Goal: Answer question/provide support: Share knowledge or assist other users

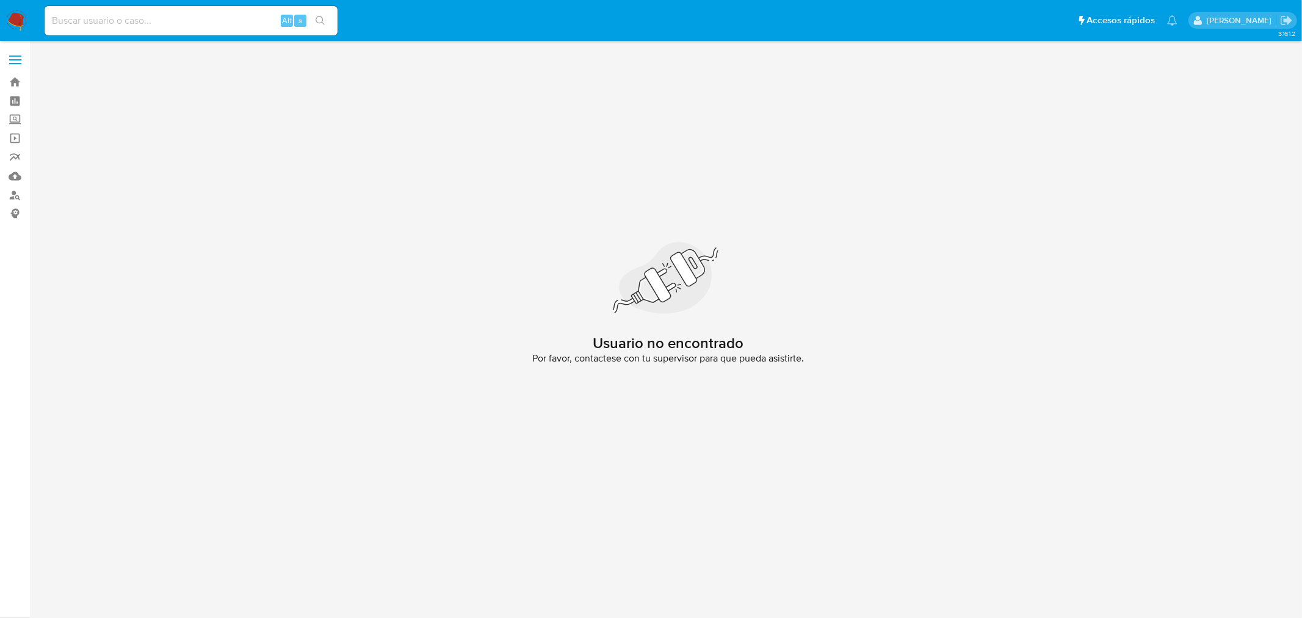
click at [10, 27] on img at bounding box center [16, 20] width 21 height 21
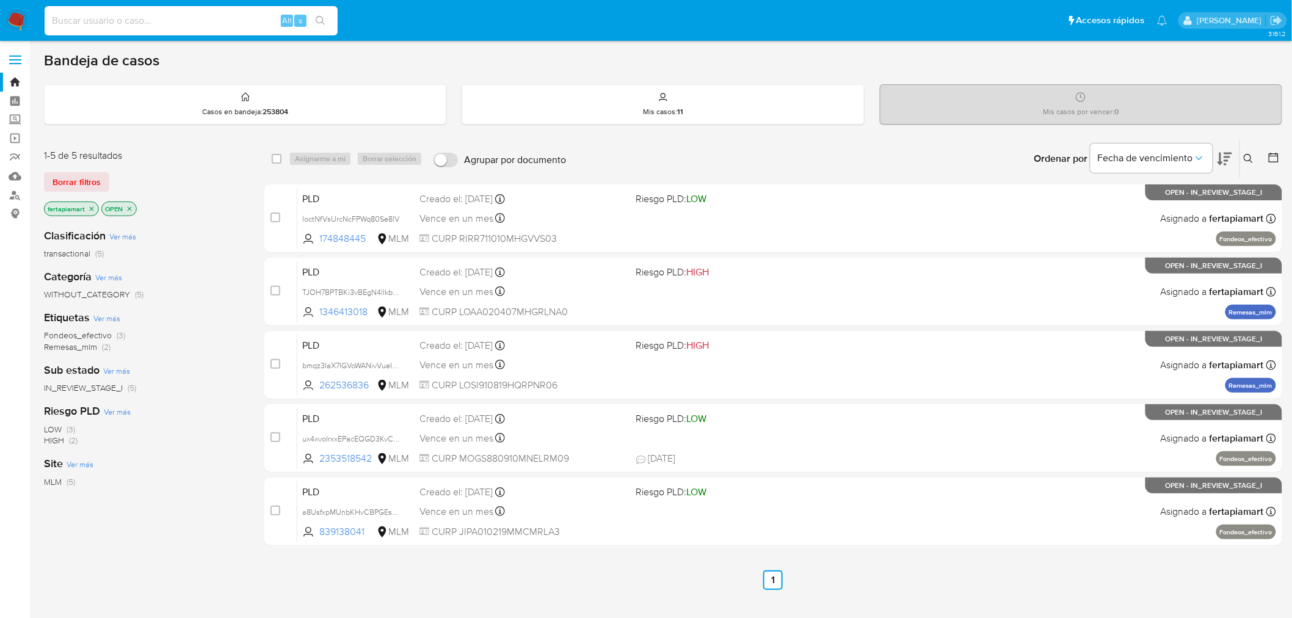
paste input "451864071"
click at [161, 18] on input at bounding box center [191, 21] width 293 height 16
type input "451864071"
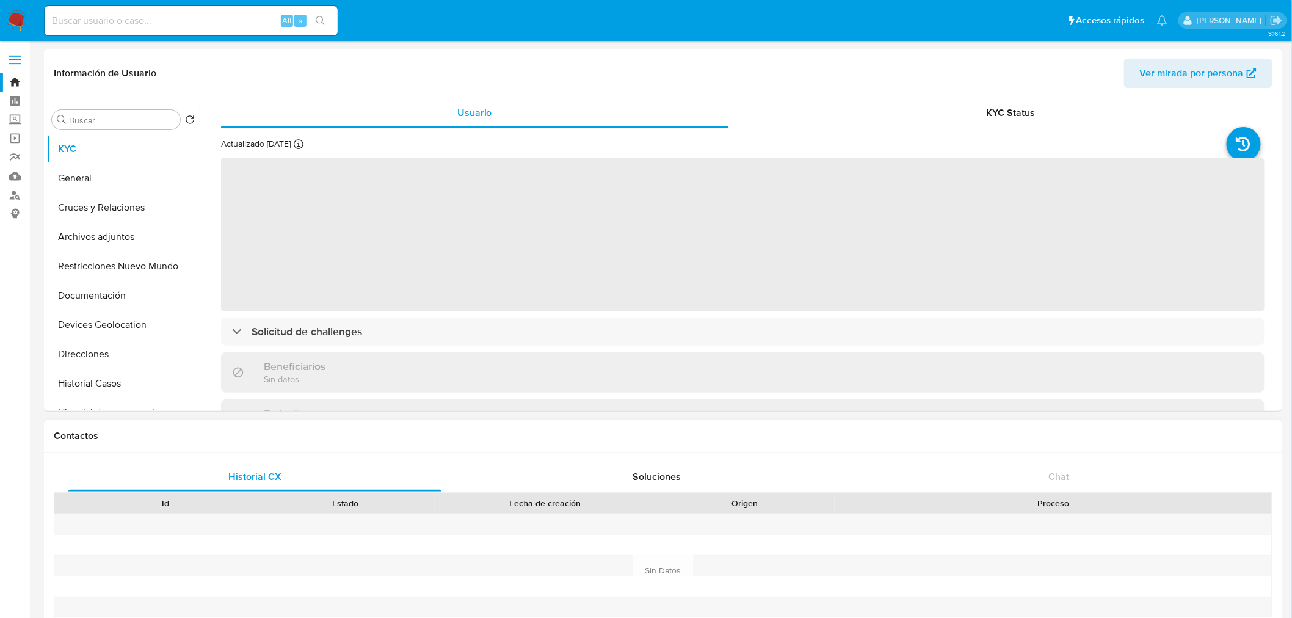
select select "10"
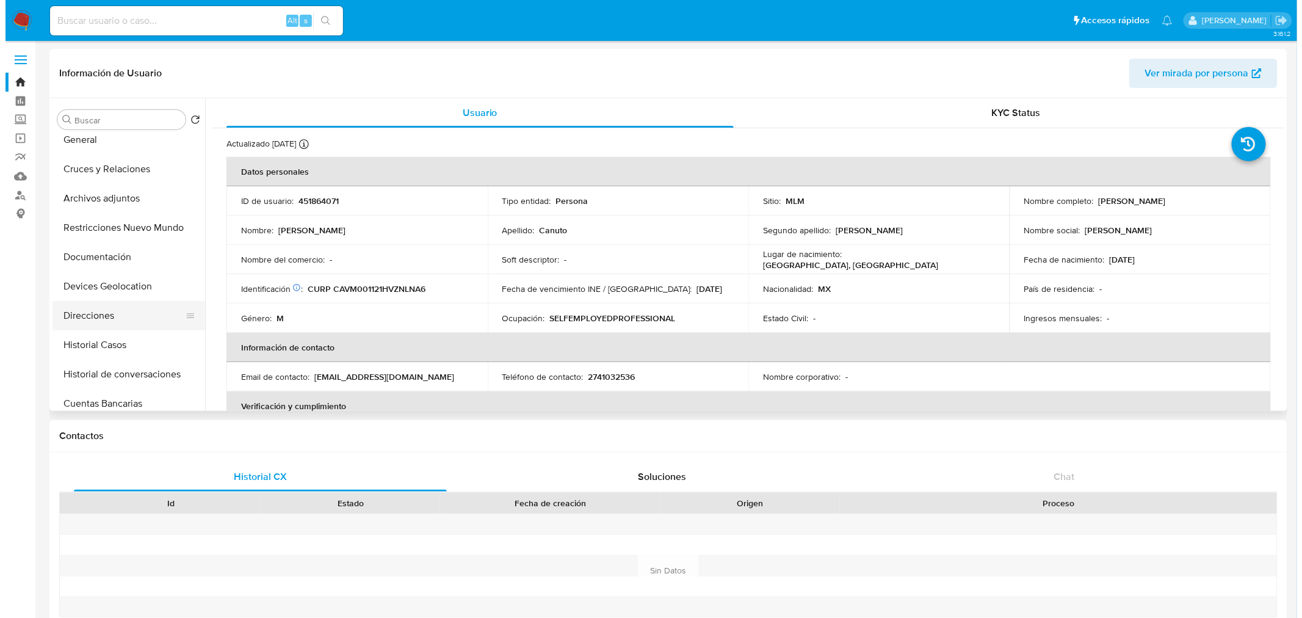
scroll to position [40, 0]
click at [119, 377] on button "Historial de conversaciones" at bounding box center [118, 372] width 143 height 29
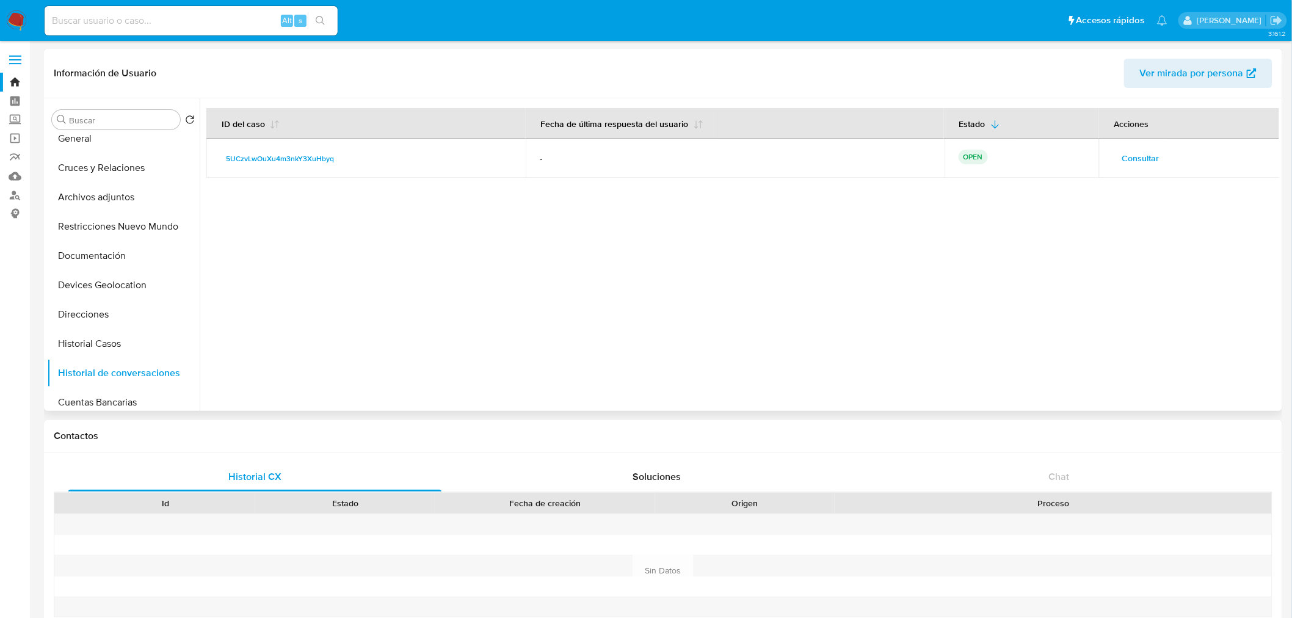
click at [1142, 159] on span "Consultar" at bounding box center [1140, 158] width 37 height 17
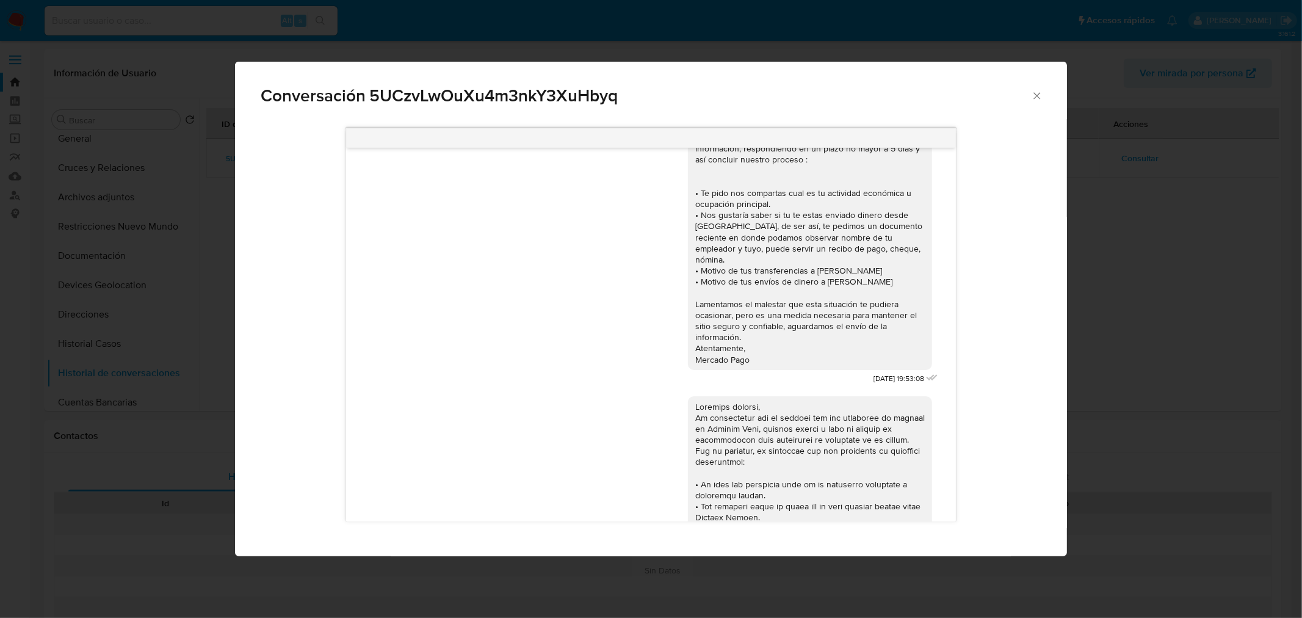
scroll to position [0, 0]
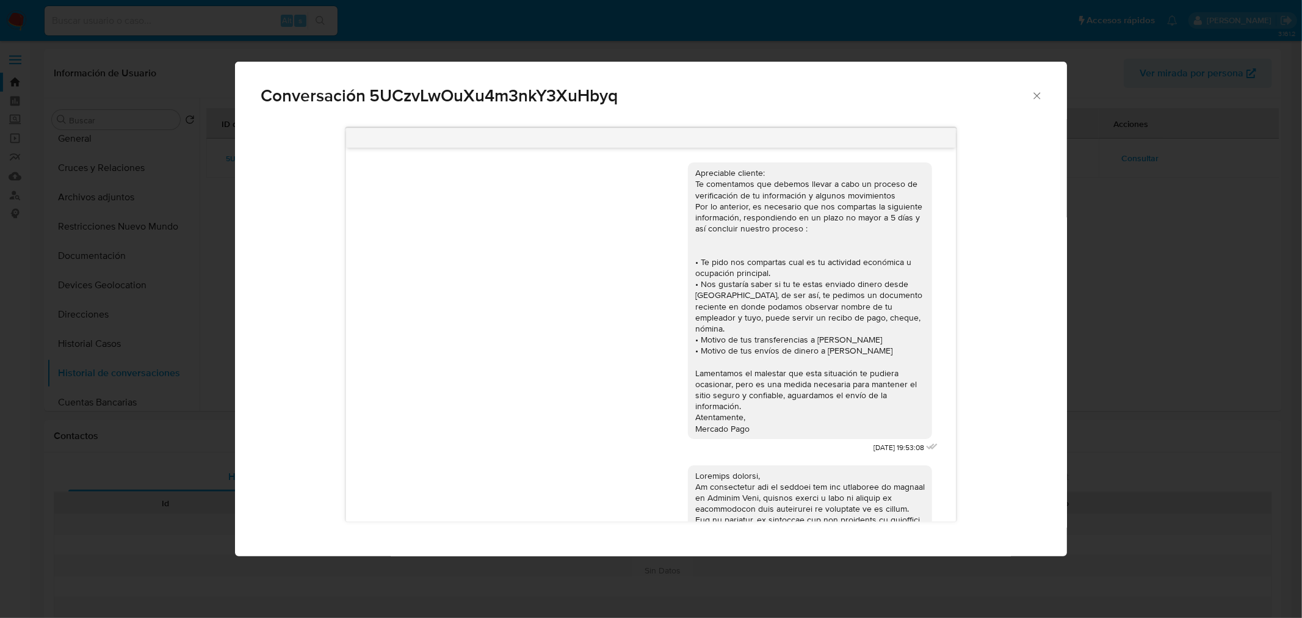
drag, startPoint x: 744, startPoint y: 423, endPoint x: 686, endPoint y: 175, distance: 254.6
click at [688, 175] on div "Apreciable cliente: Te comentamos que debemos llevar a cabo un proceso de verif…" at bounding box center [810, 300] width 244 height 277
click at [1032, 94] on icon "Cerrar" at bounding box center [1037, 96] width 12 height 12
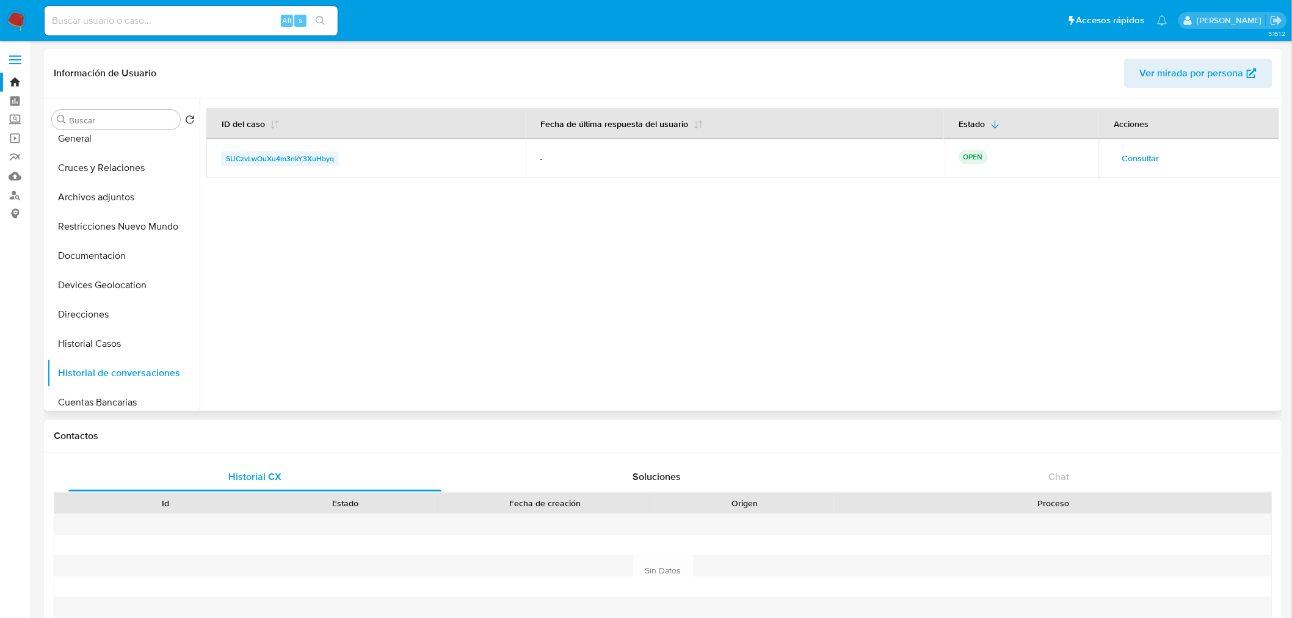
click at [294, 154] on span "5UCzvLwOuXu4m3nkY3XuHbyq" at bounding box center [280, 158] width 108 height 15
click at [175, 21] on input at bounding box center [191, 21] width 293 height 16
paste input "502068767"
type input "502068767"
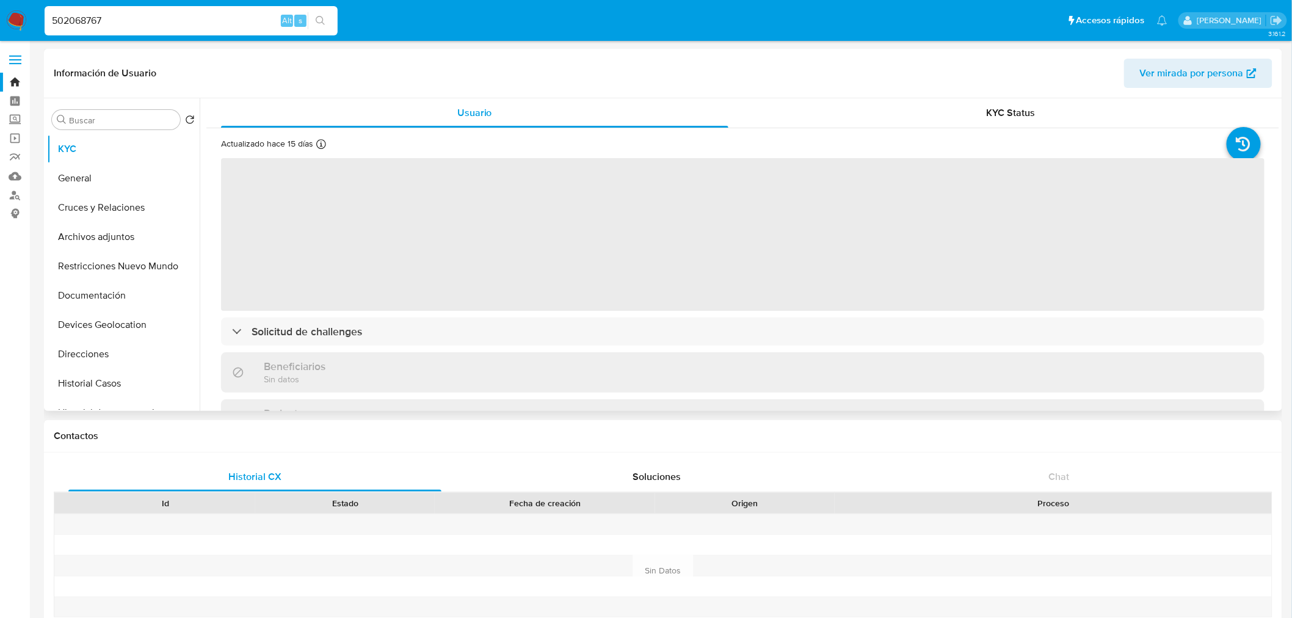
select select "10"
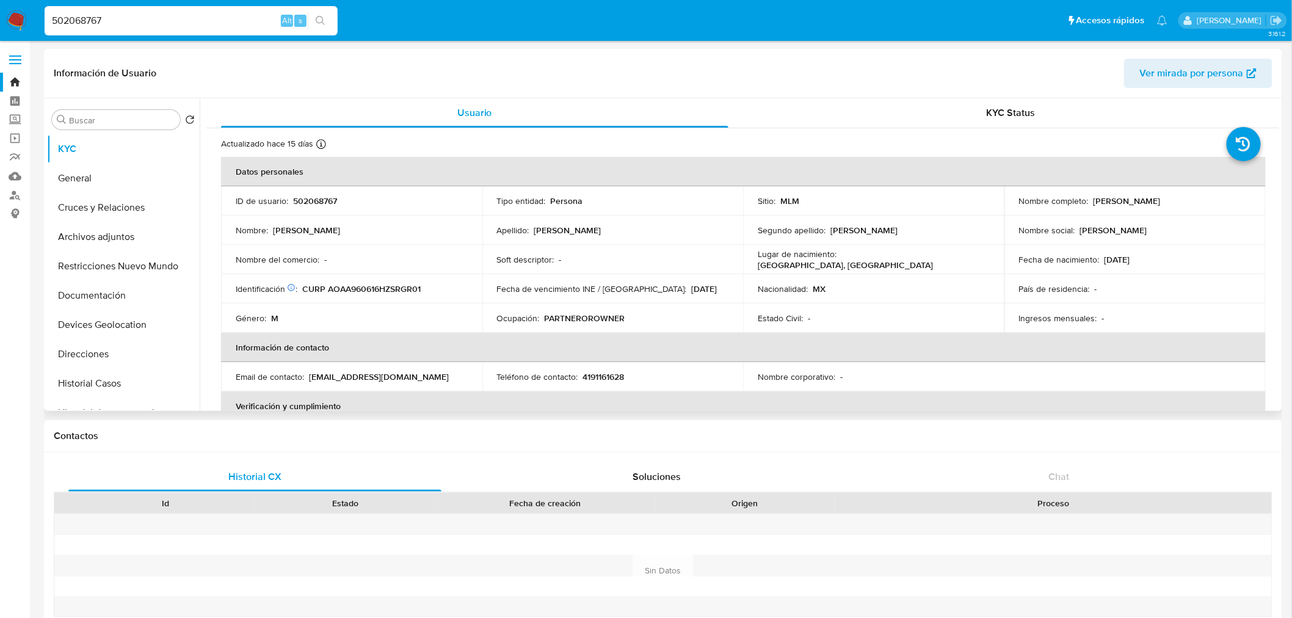
click at [18, 12] on img at bounding box center [16, 20] width 21 height 21
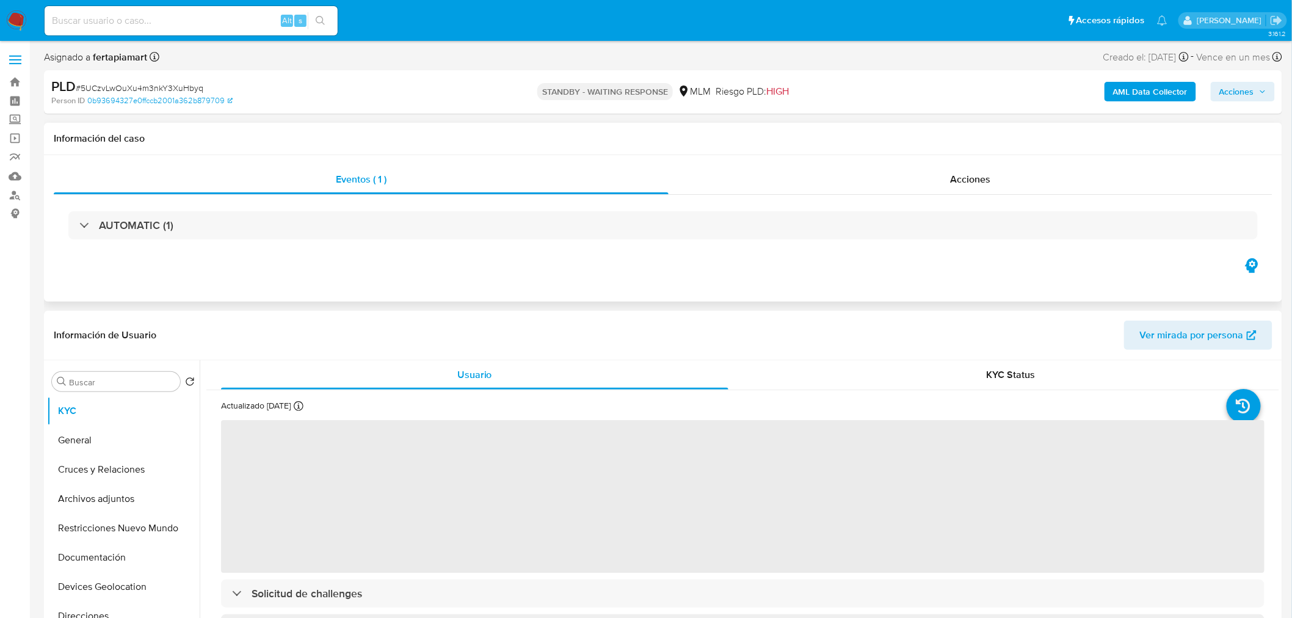
select select "10"
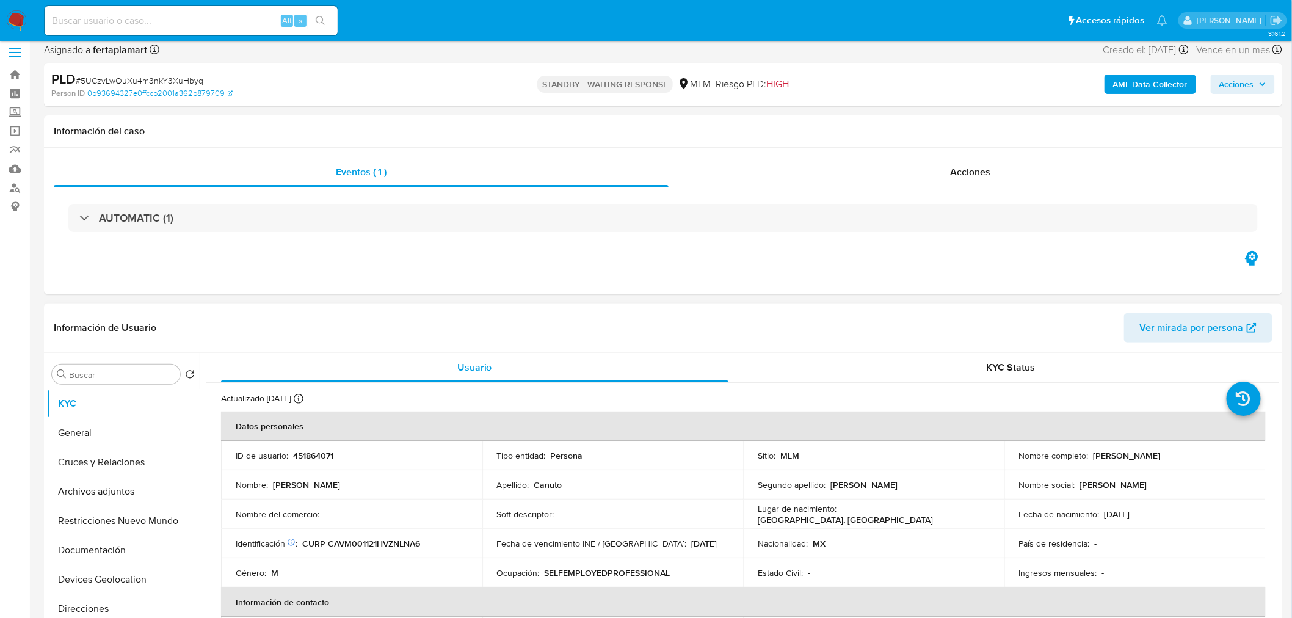
scroll to position [8, 0]
click at [894, 182] on div "Acciones" at bounding box center [971, 171] width 604 height 29
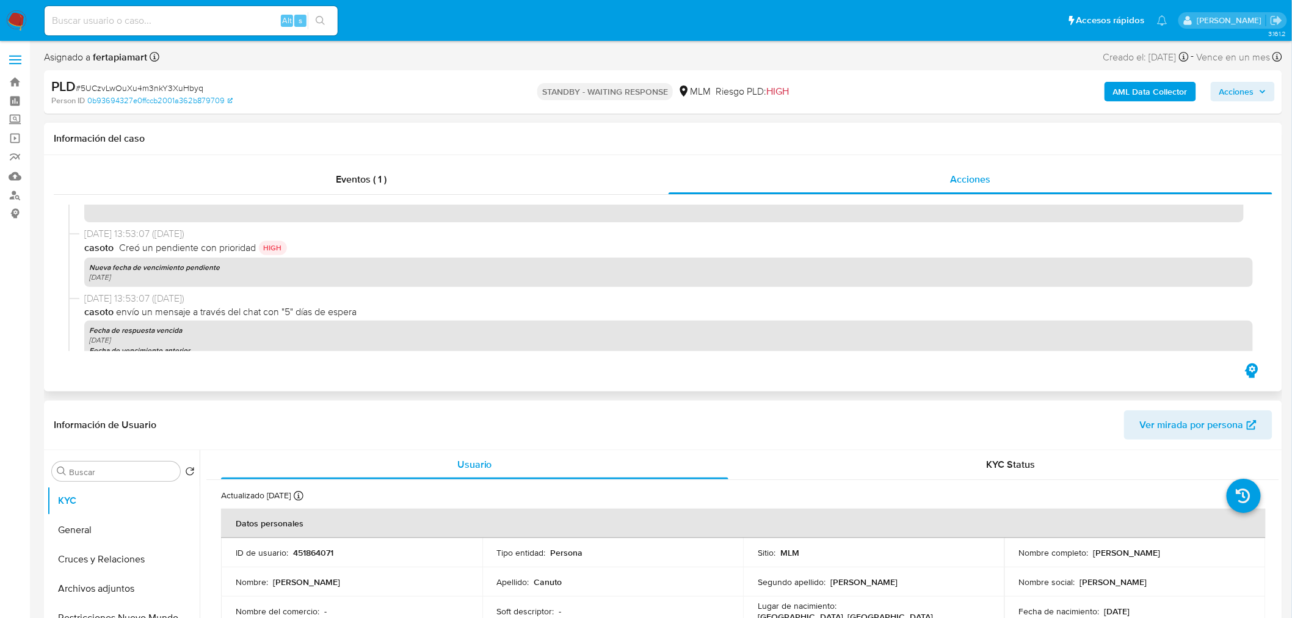
scroll to position [595, 0]
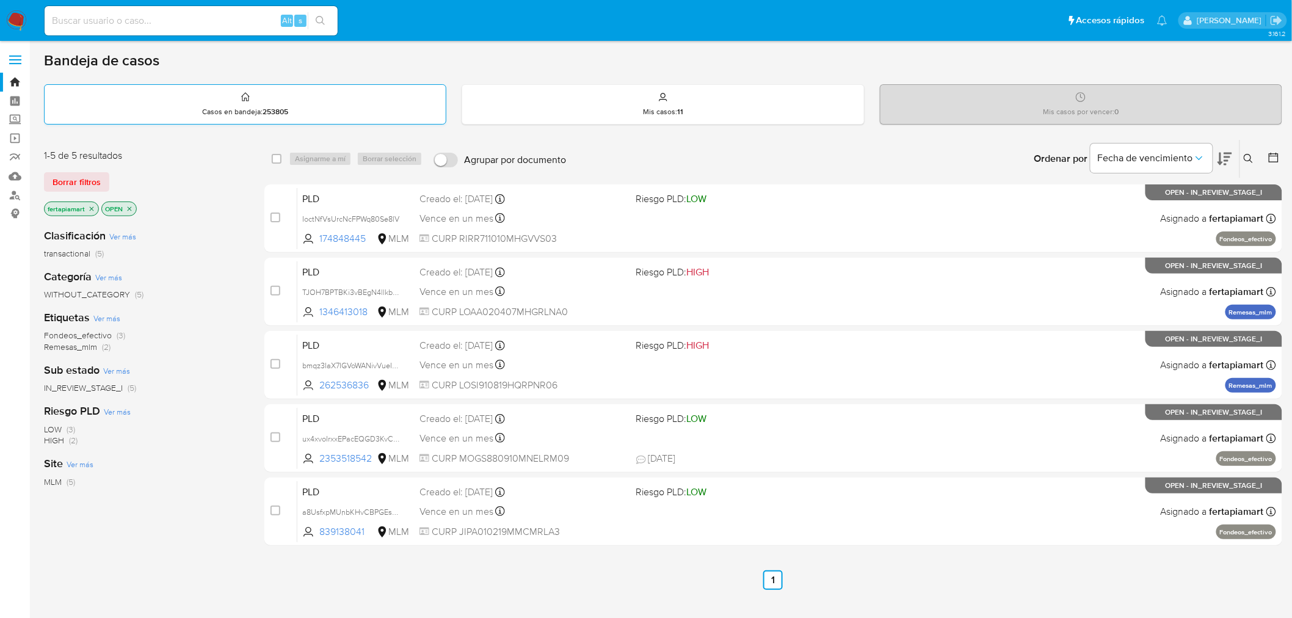
click at [347, 98] on div "Casos en bandeja : 253805" at bounding box center [245, 104] width 401 height 39
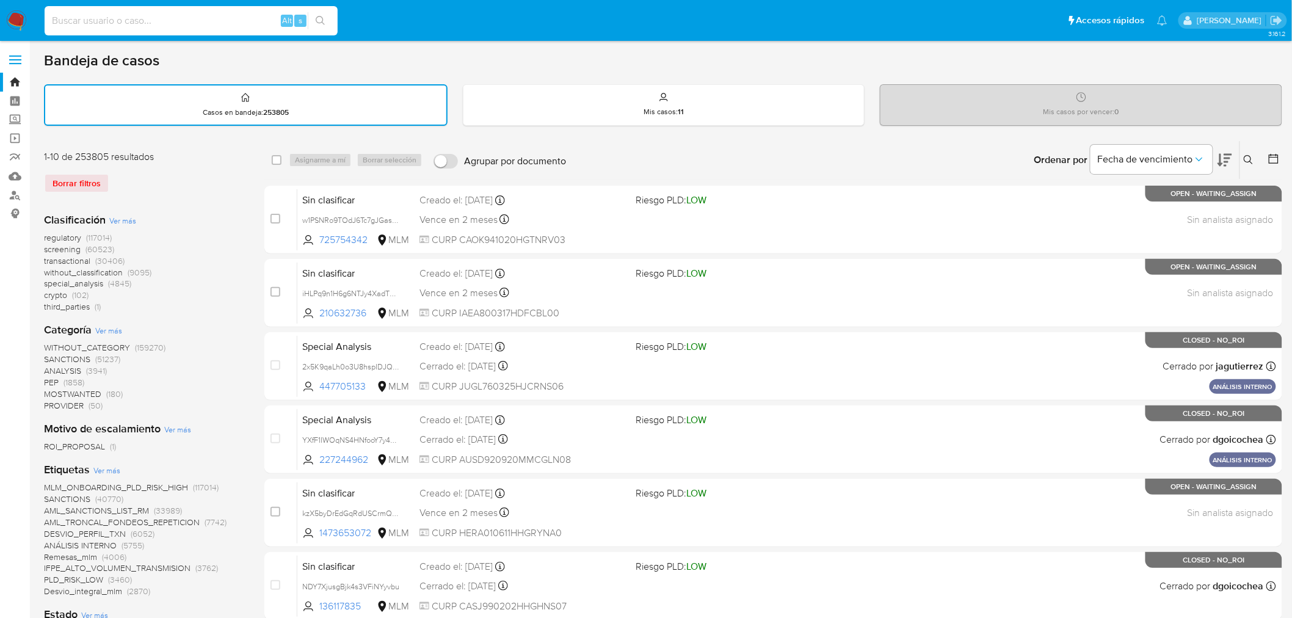
click at [212, 27] on input at bounding box center [191, 21] width 293 height 16
paste input "502068767"
type input "502068767"
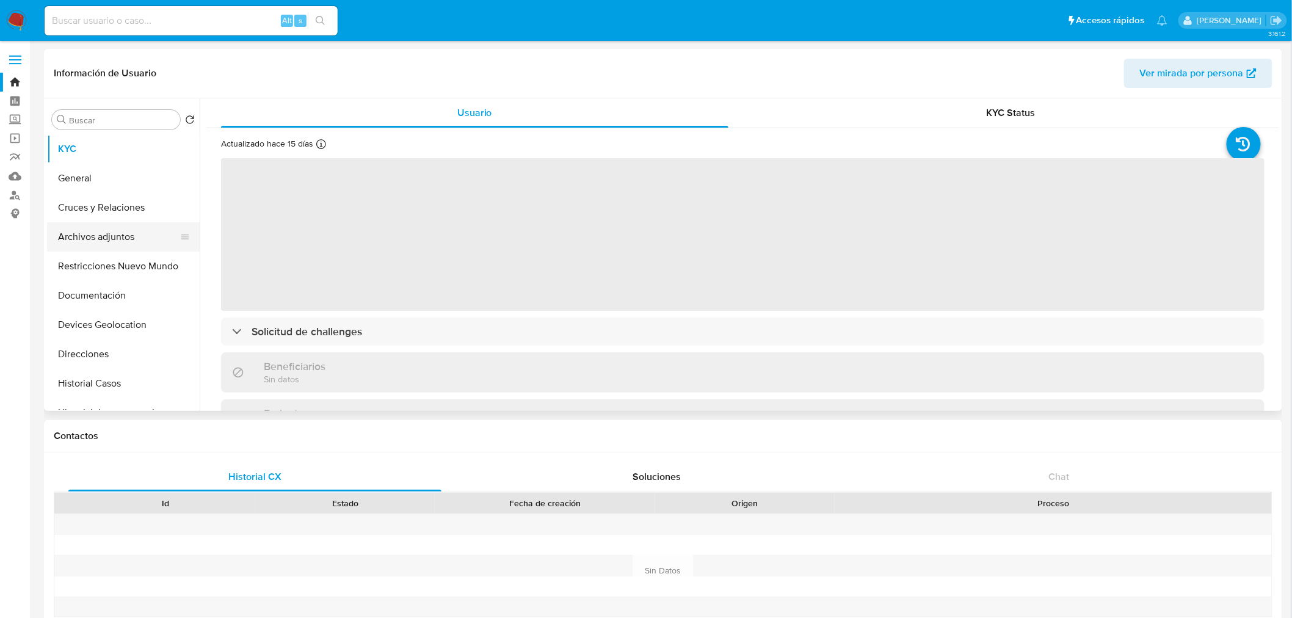
select select "10"
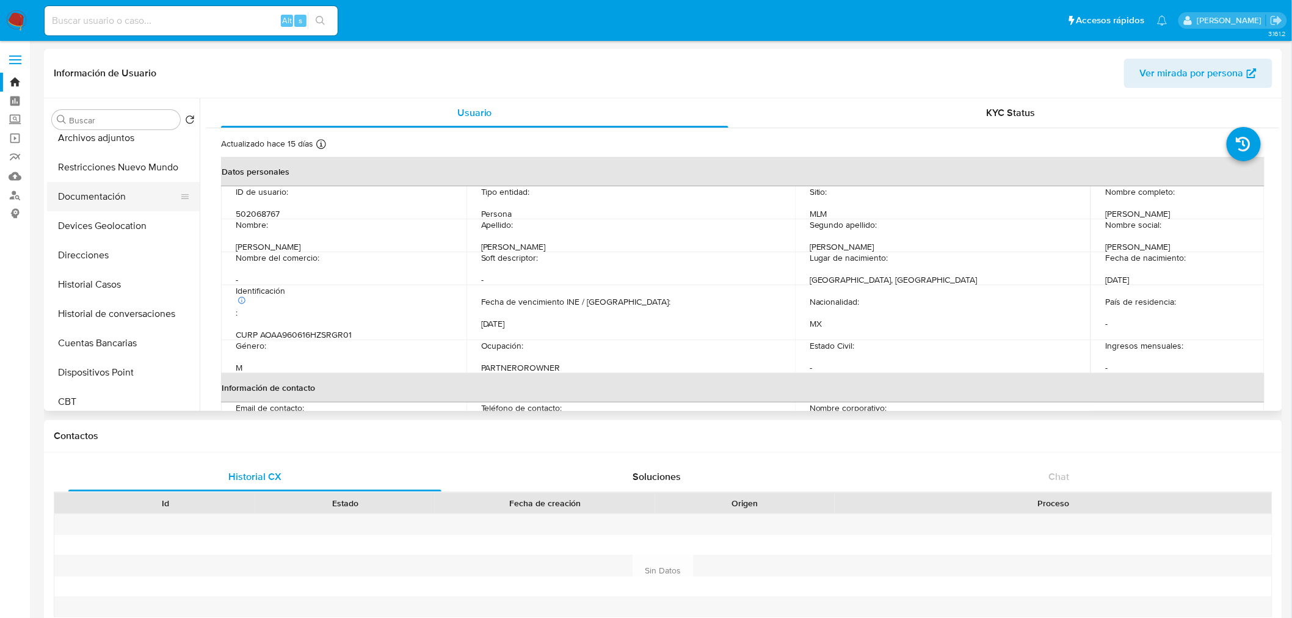
scroll to position [100, 0]
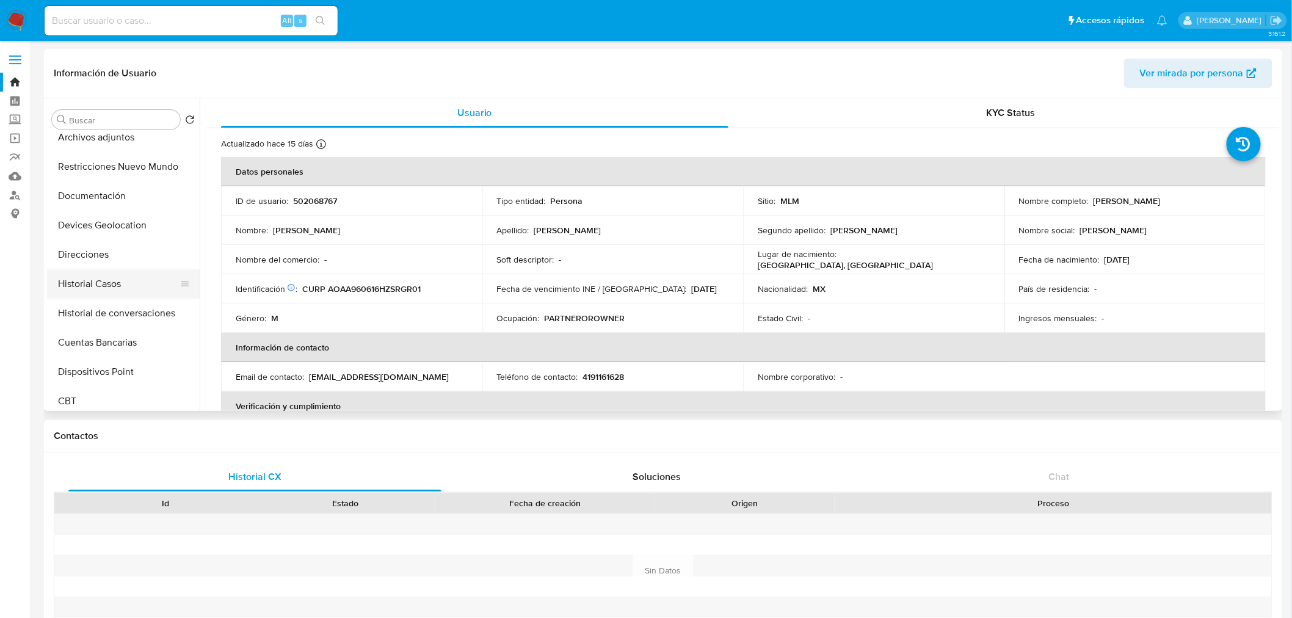
click at [112, 291] on button "Historial Casos" at bounding box center [118, 283] width 143 height 29
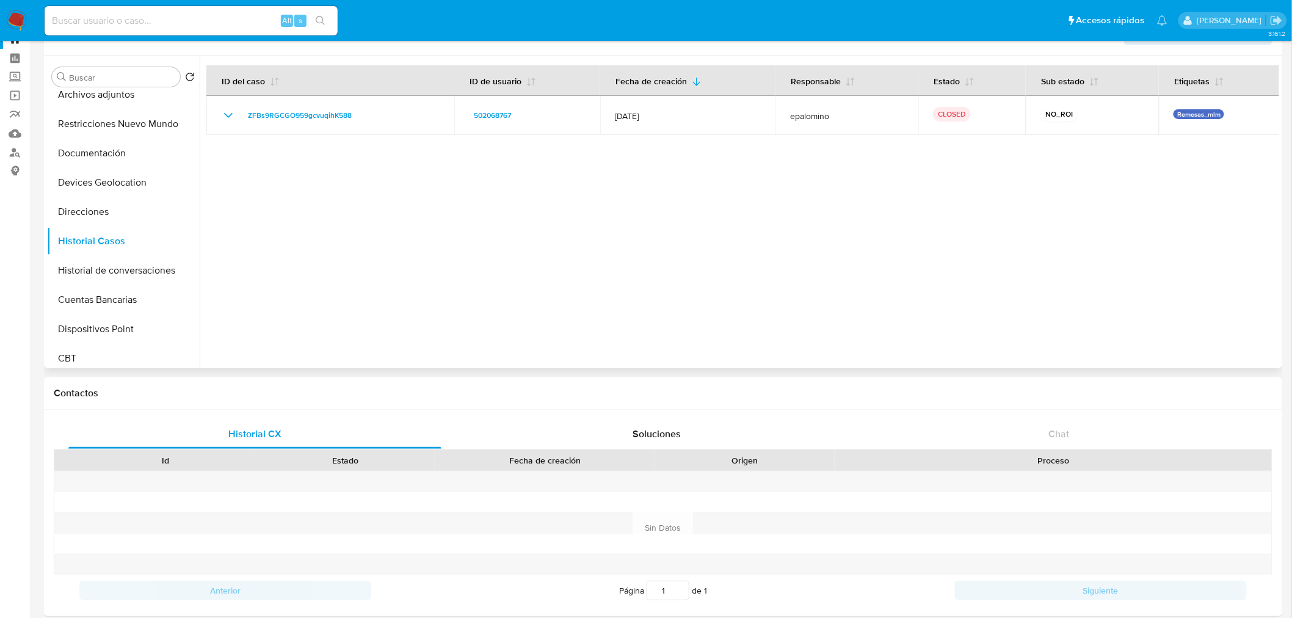
scroll to position [0, 0]
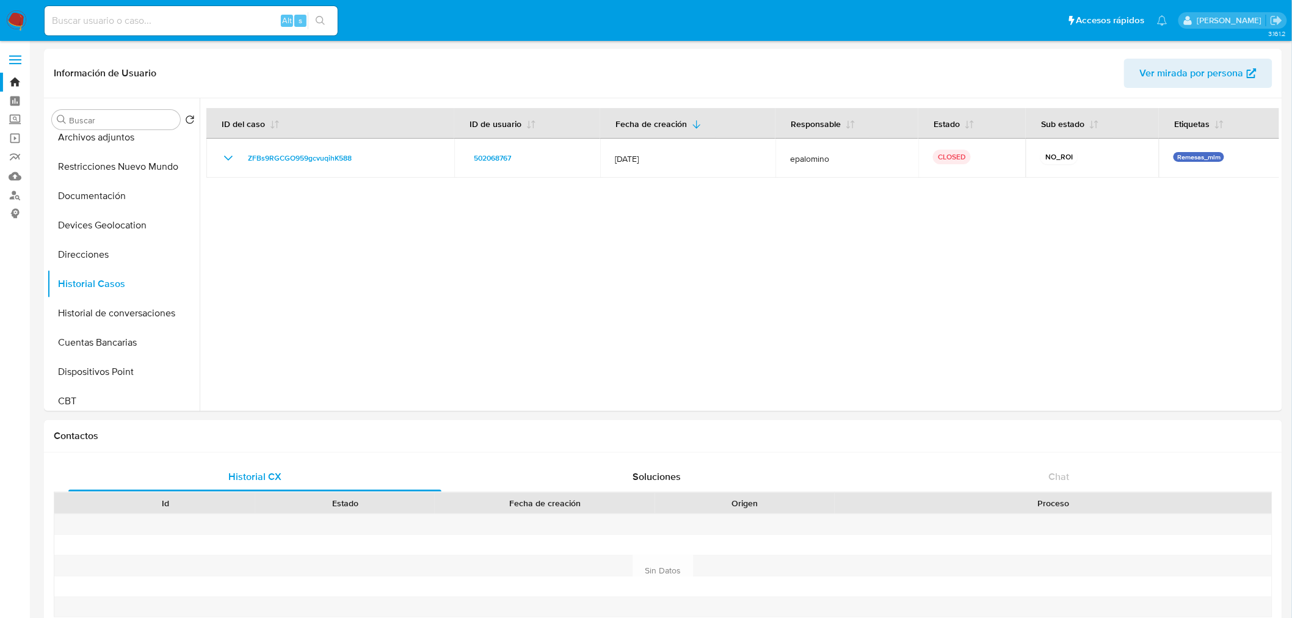
click at [19, 18] on img at bounding box center [16, 20] width 21 height 21
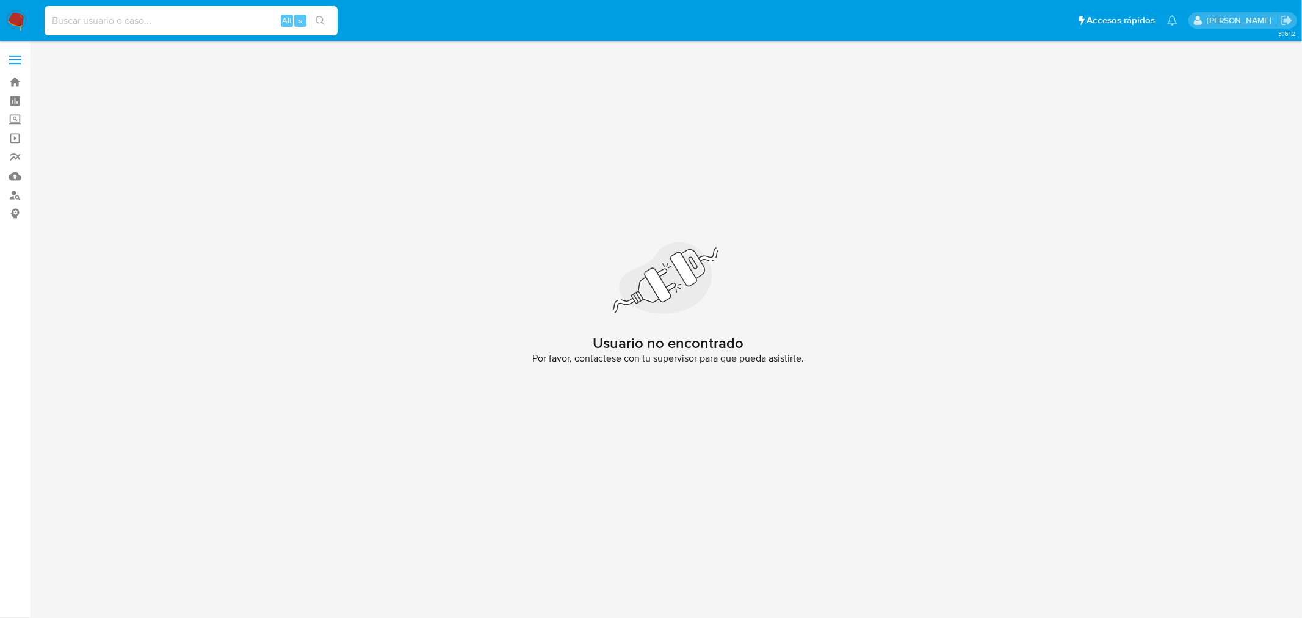
paste input "802108880"
click at [150, 24] on input at bounding box center [191, 21] width 293 height 16
type input "802108880"
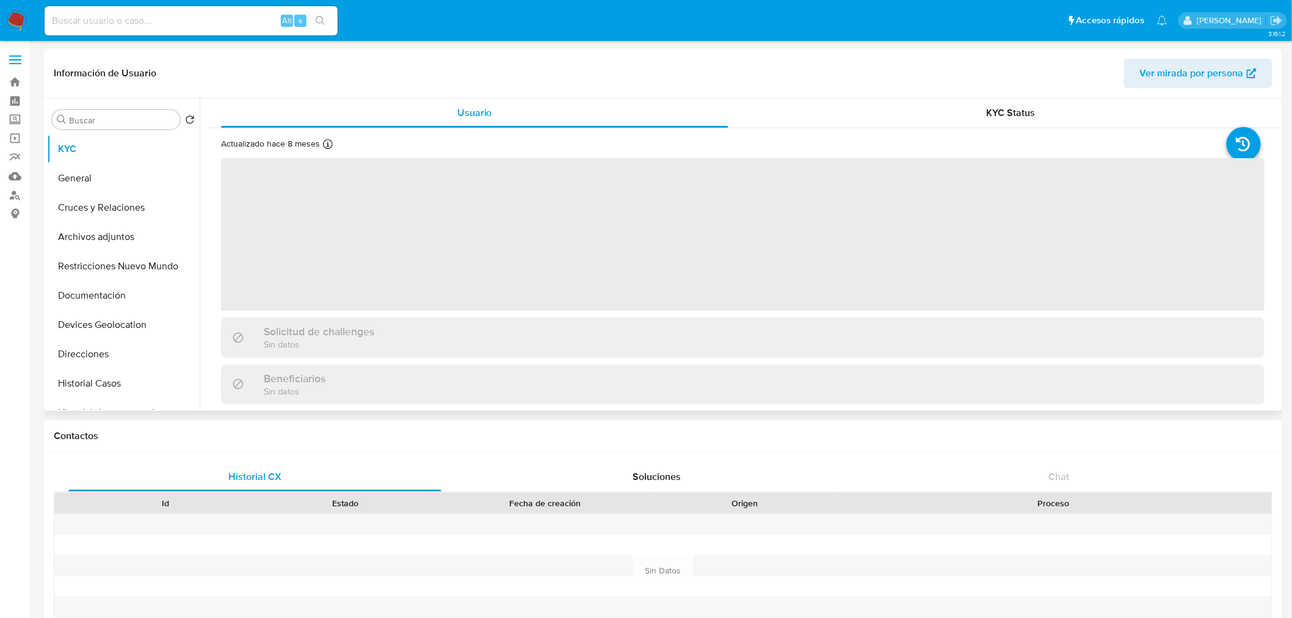
select select "10"
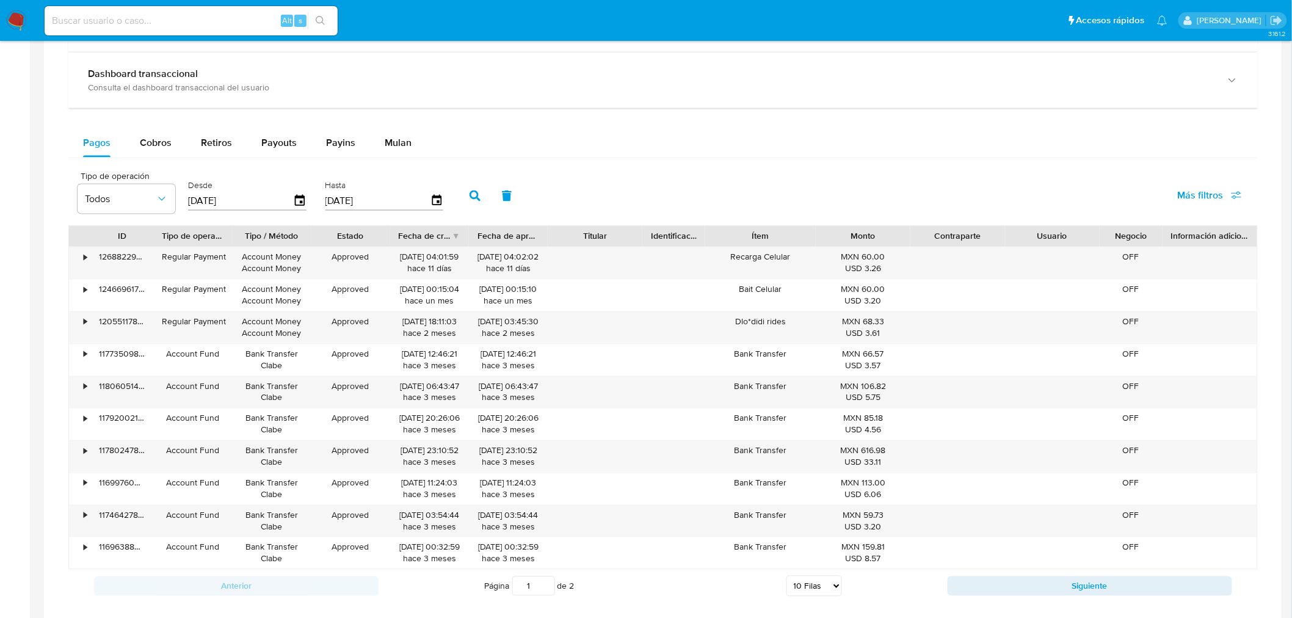
scroll to position [737, 0]
click at [164, 138] on span "Cobros" at bounding box center [156, 142] width 32 height 14
select select "10"
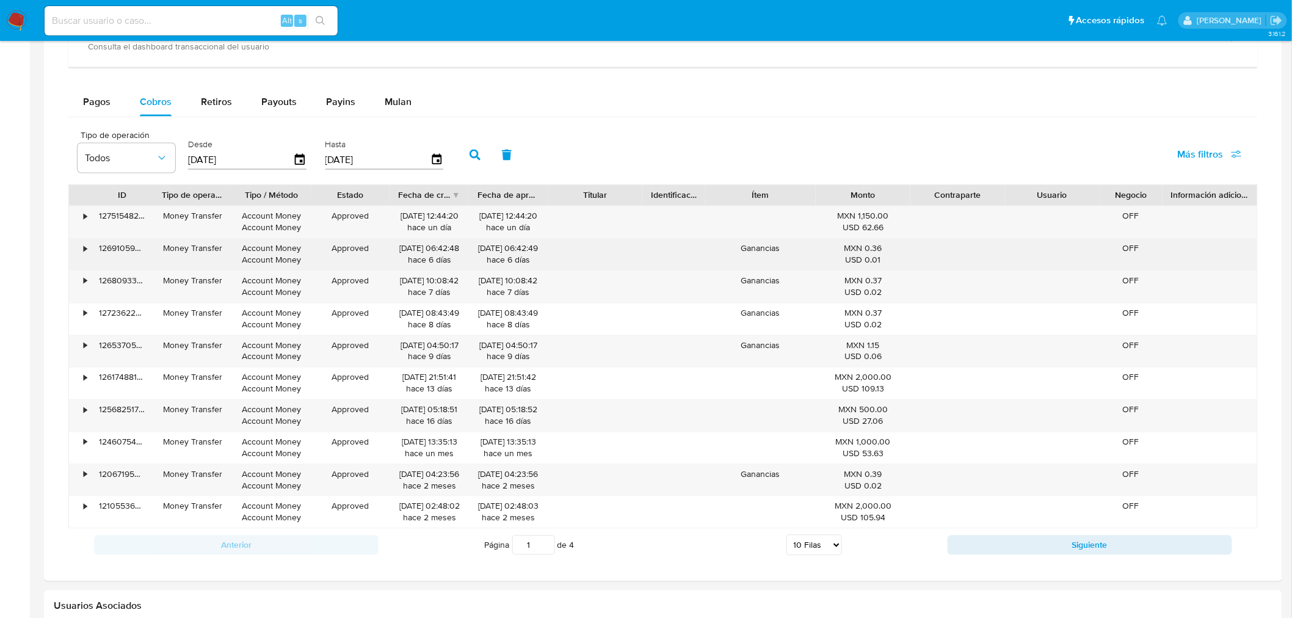
scroll to position [779, 0]
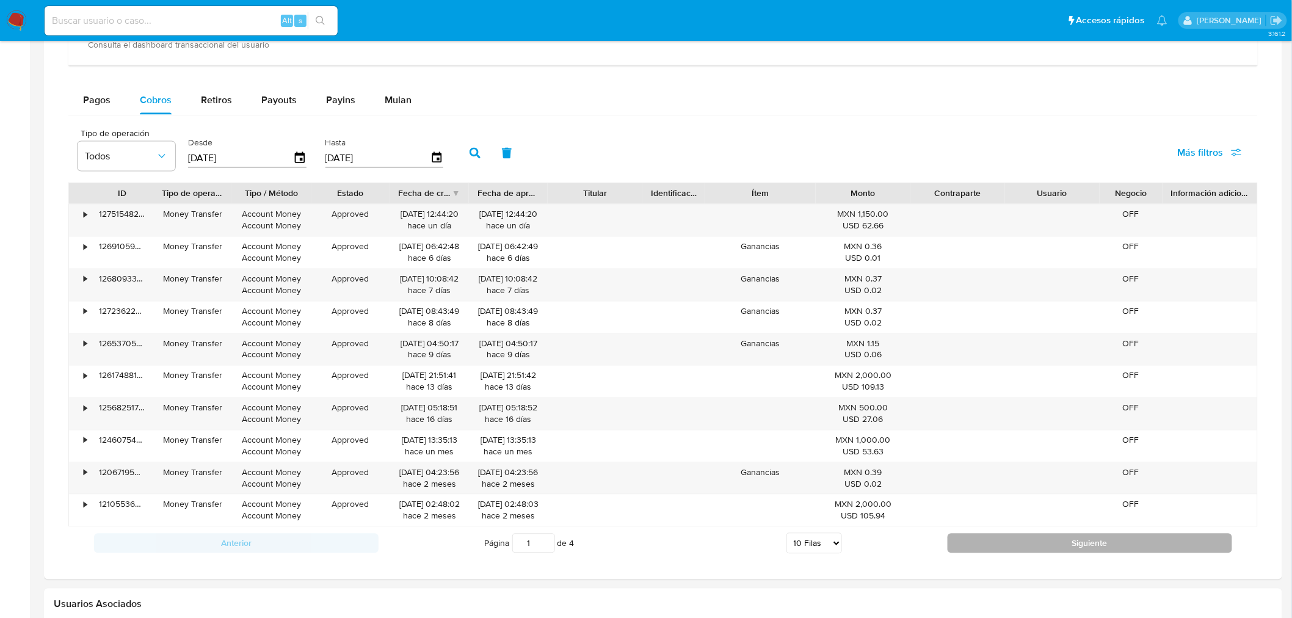
click at [1073, 546] on button "Siguiente" at bounding box center [1090, 544] width 285 height 20
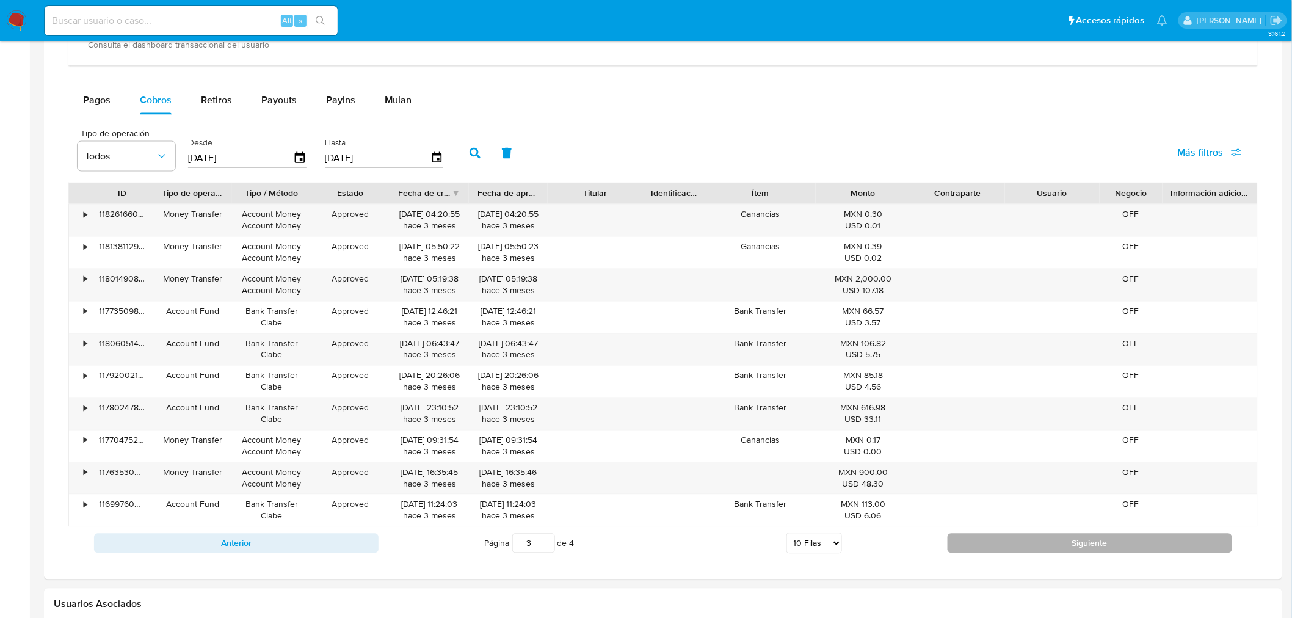
click at [1073, 546] on button "Siguiente" at bounding box center [1090, 544] width 285 height 20
type input "4"
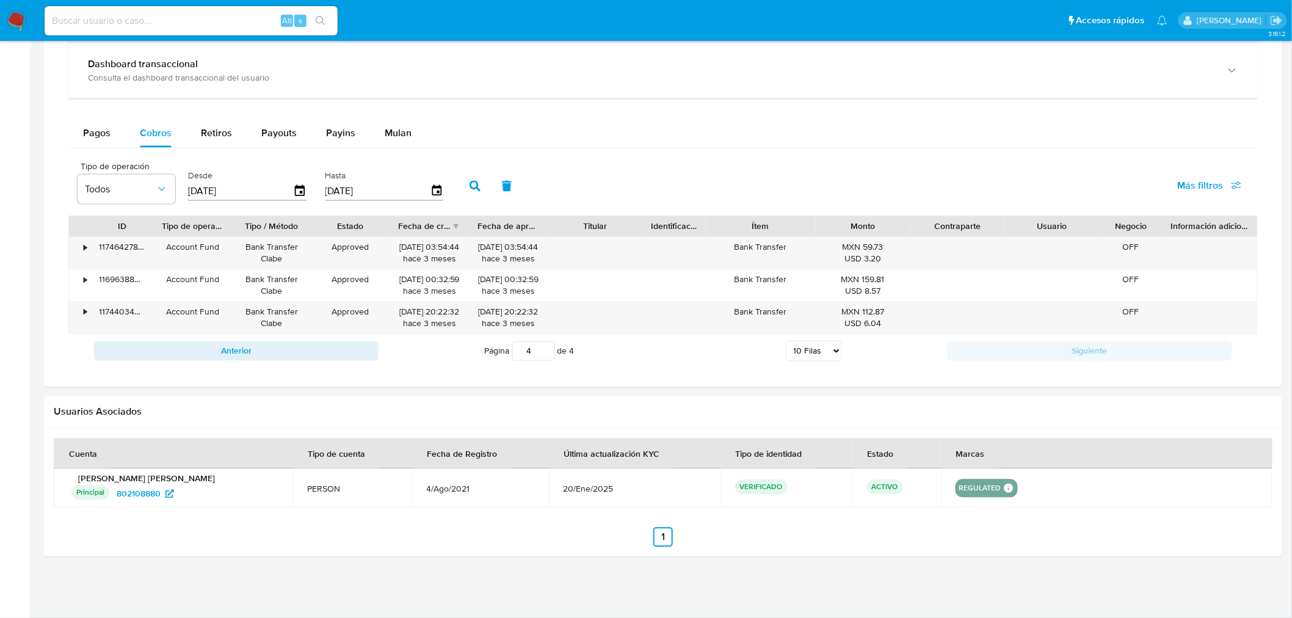
scroll to position [747, 0]
click at [230, 18] on input at bounding box center [191, 21] width 293 height 16
paste input "2113560762"
type input "2113560762"
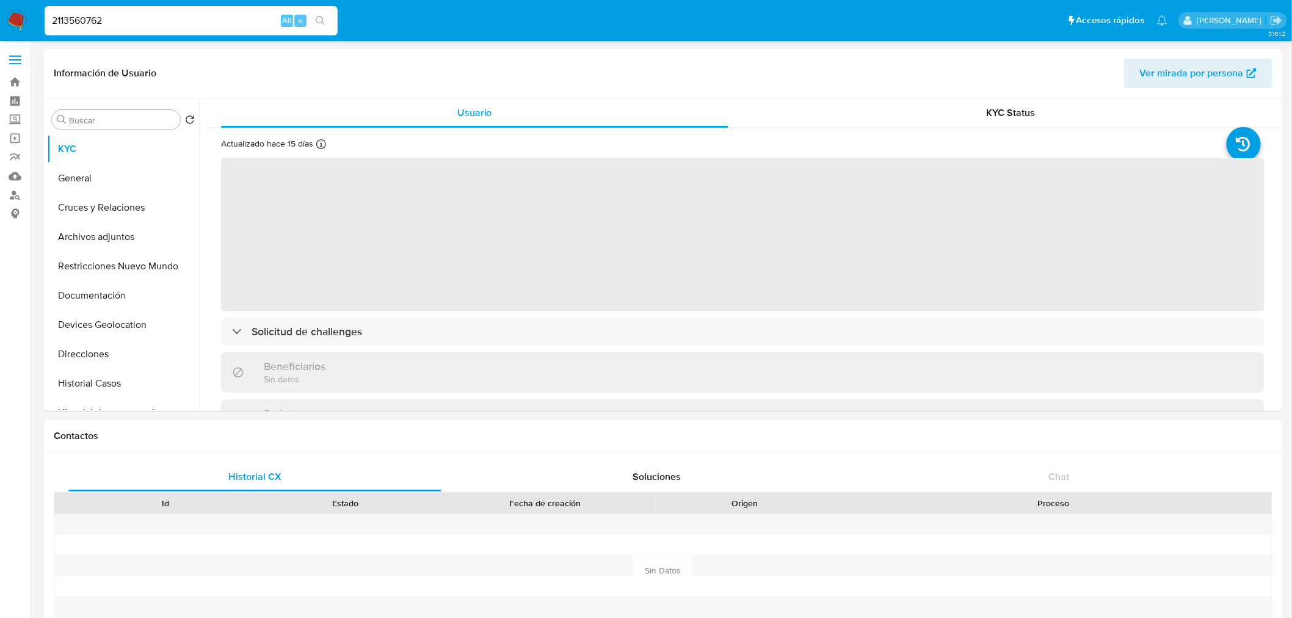
select select "10"
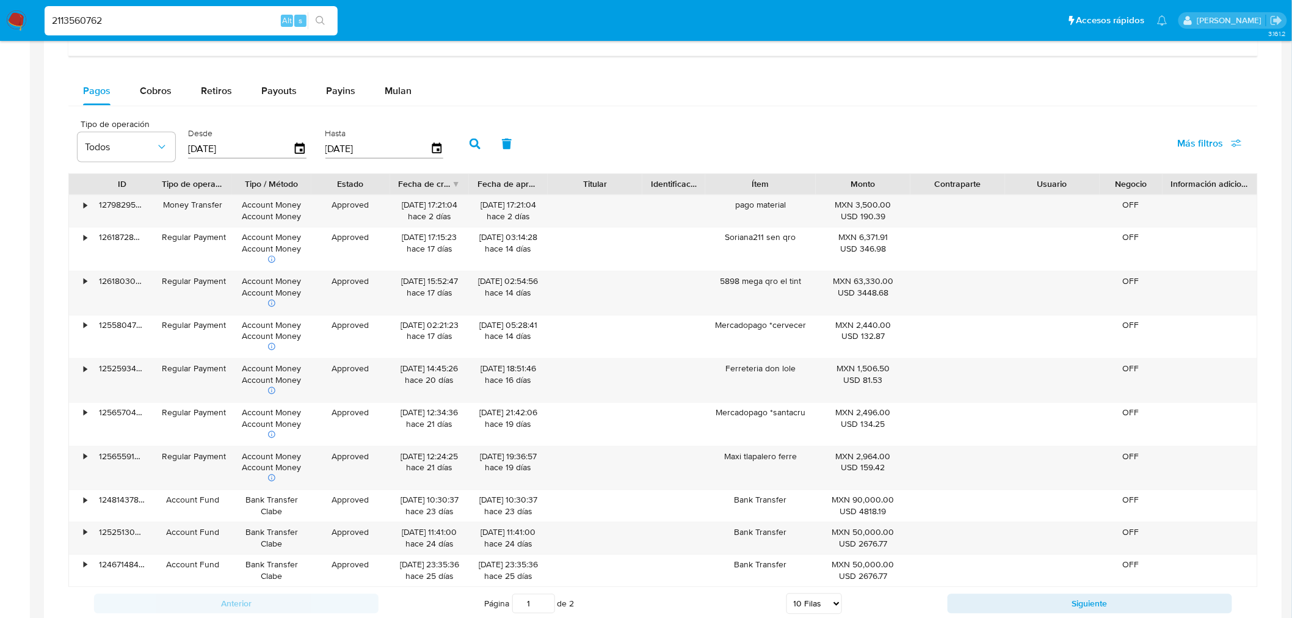
scroll to position [788, 0]
click at [170, 87] on span "Cobros" at bounding box center [156, 91] width 32 height 14
select select "10"
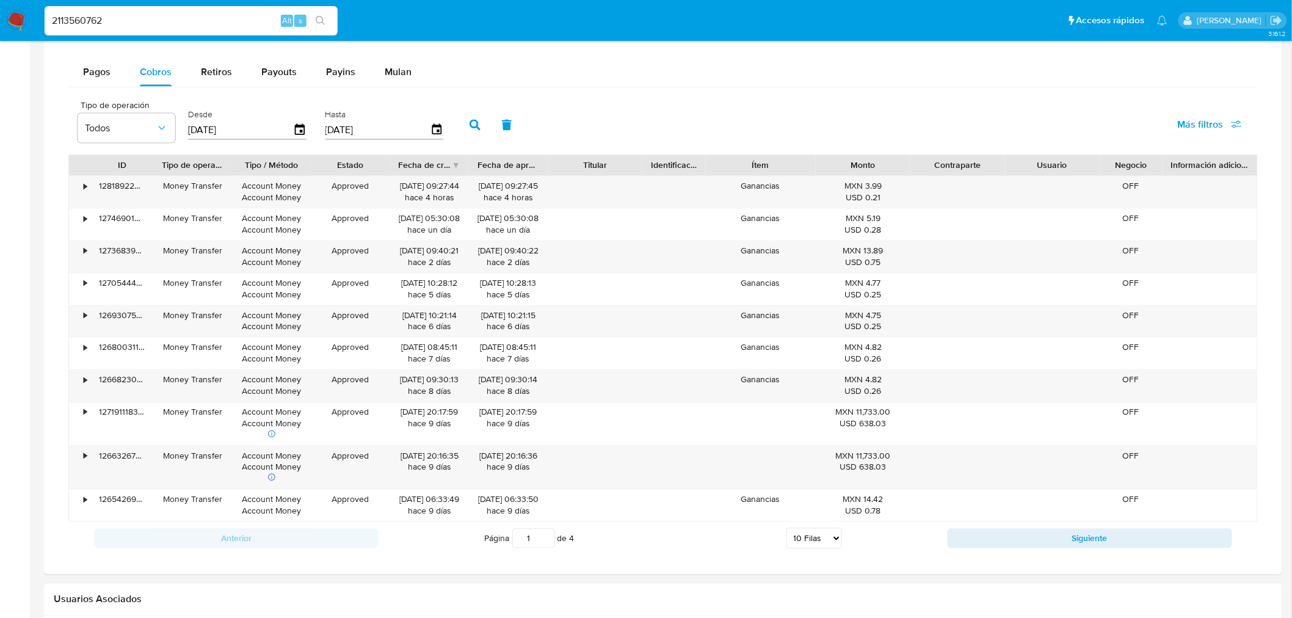
scroll to position [808, 0]
click at [1051, 534] on button "Siguiente" at bounding box center [1090, 538] width 285 height 20
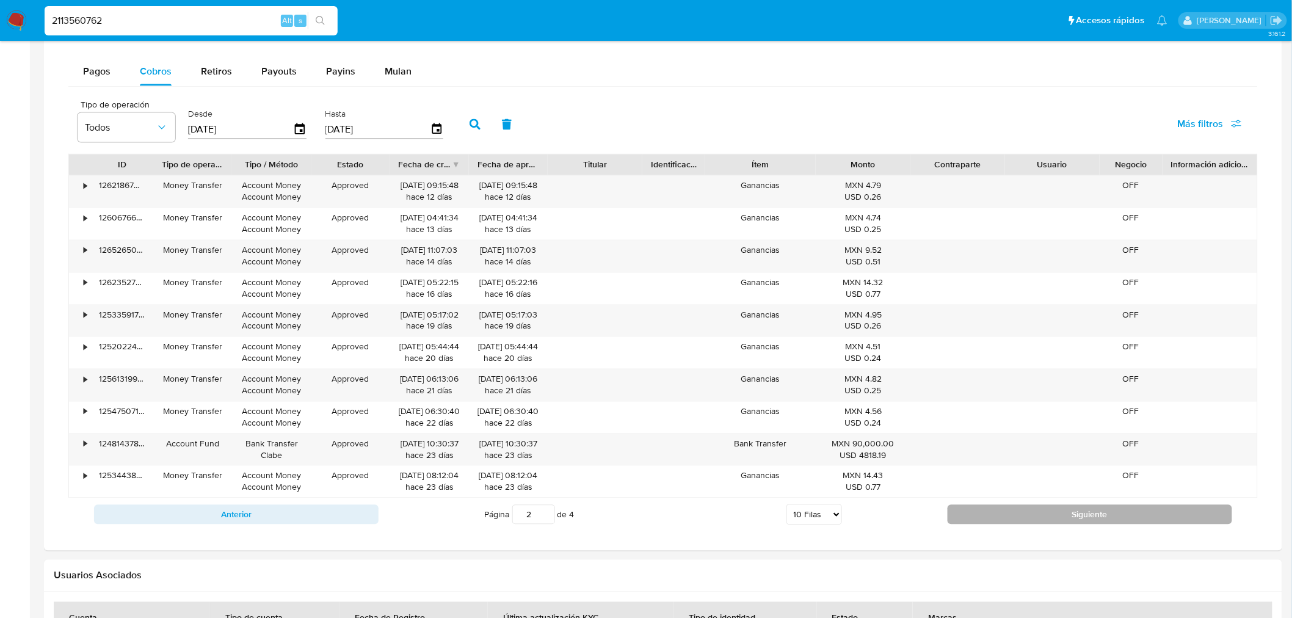
click at [986, 517] on button "Siguiente" at bounding box center [1090, 515] width 285 height 20
type input "3"
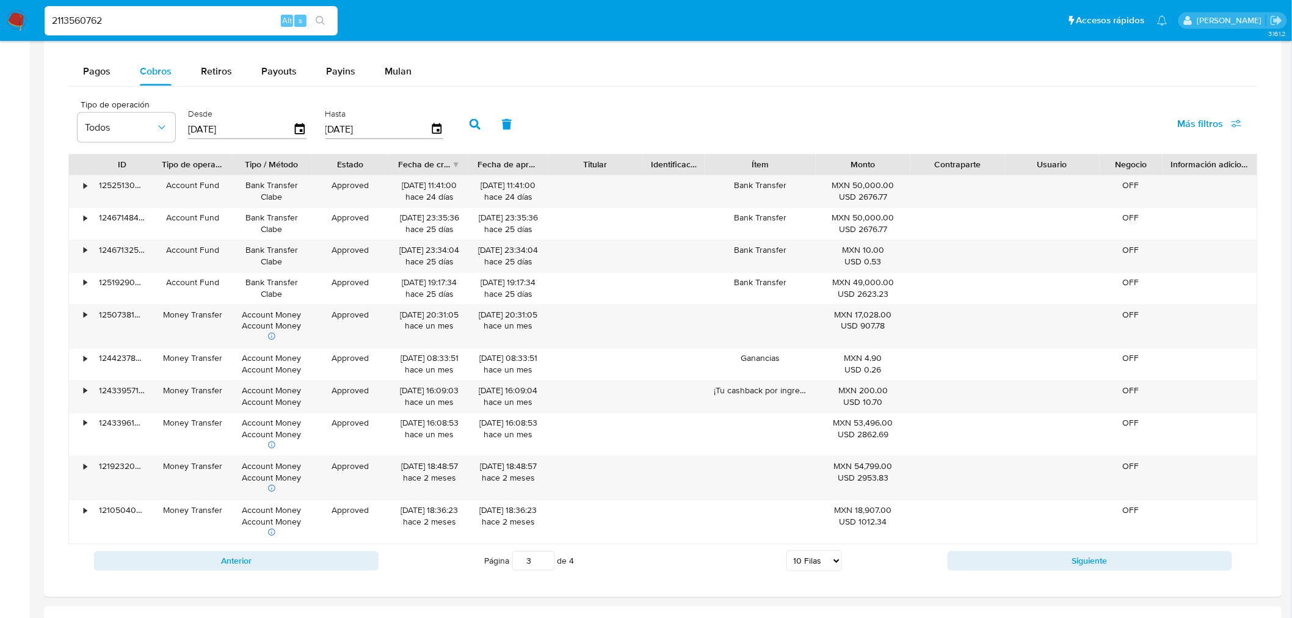
click at [145, 22] on input "2113560762" at bounding box center [191, 21] width 293 height 16
paste input "831754309"
type input "831754309"
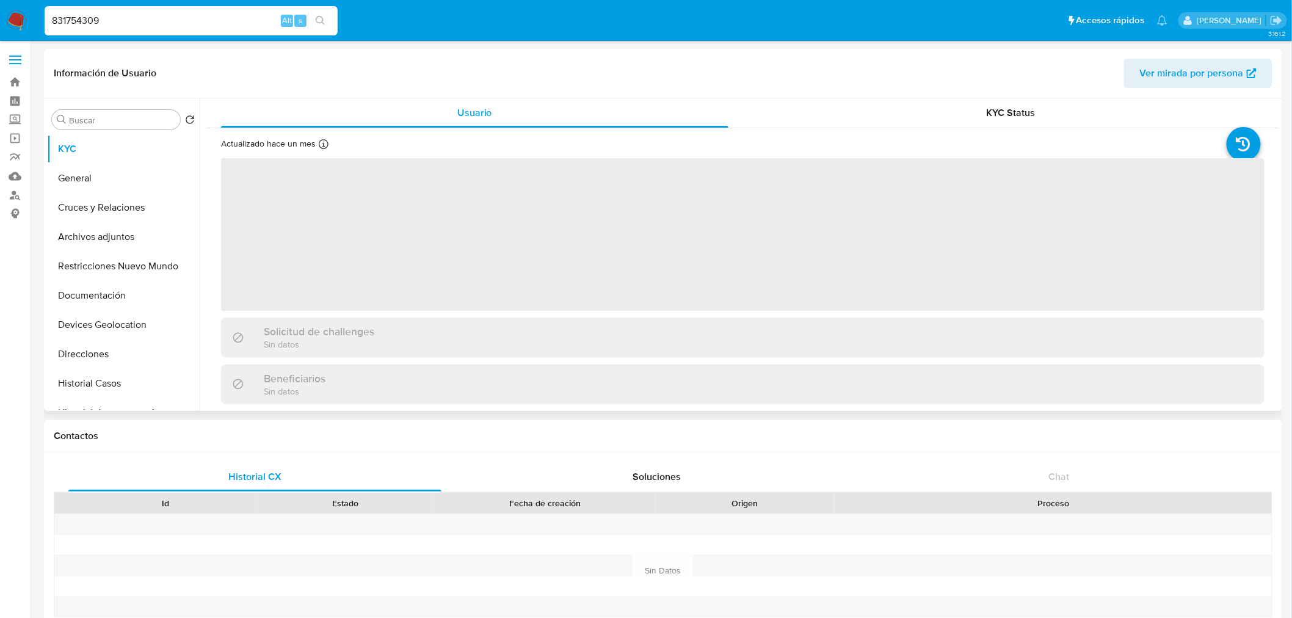
select select "10"
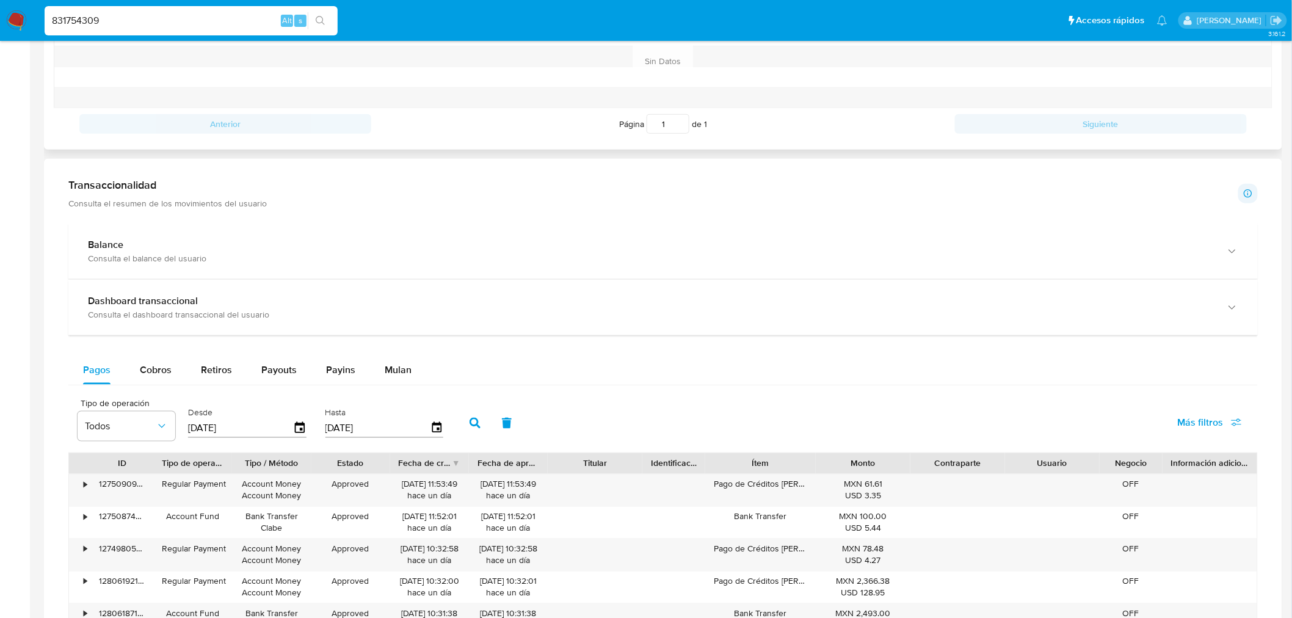
scroll to position [510, 0]
click at [169, 368] on span "Cobros" at bounding box center [156, 369] width 32 height 14
select select "10"
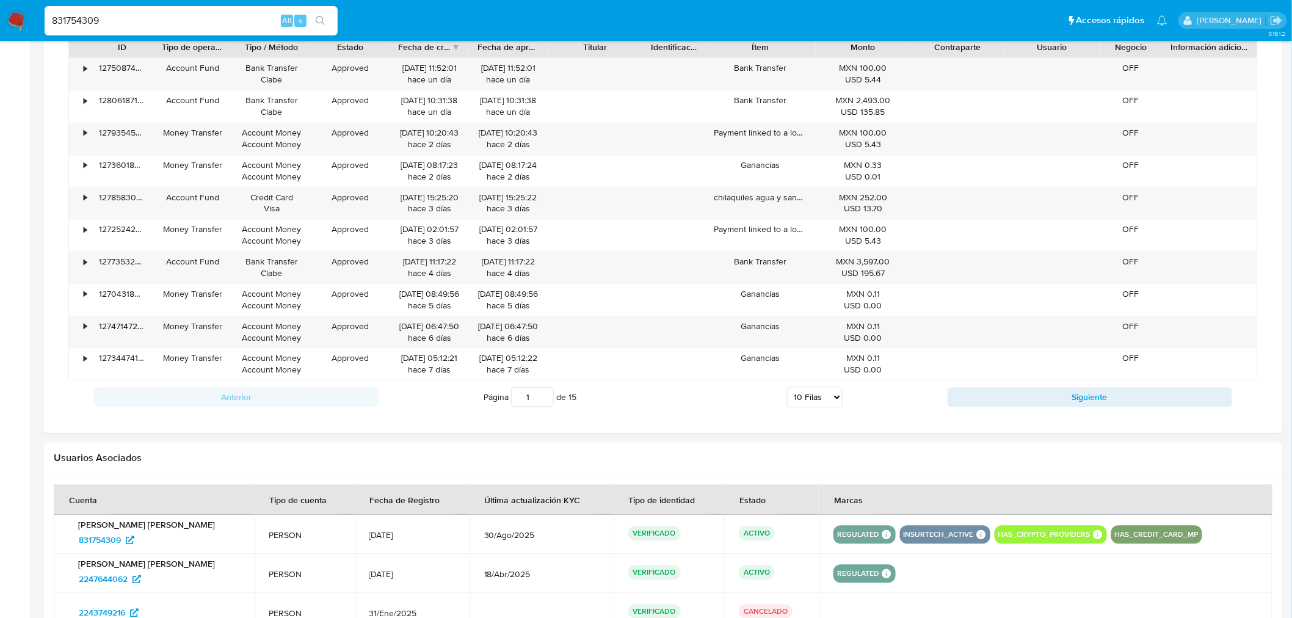
scroll to position [809, 0]
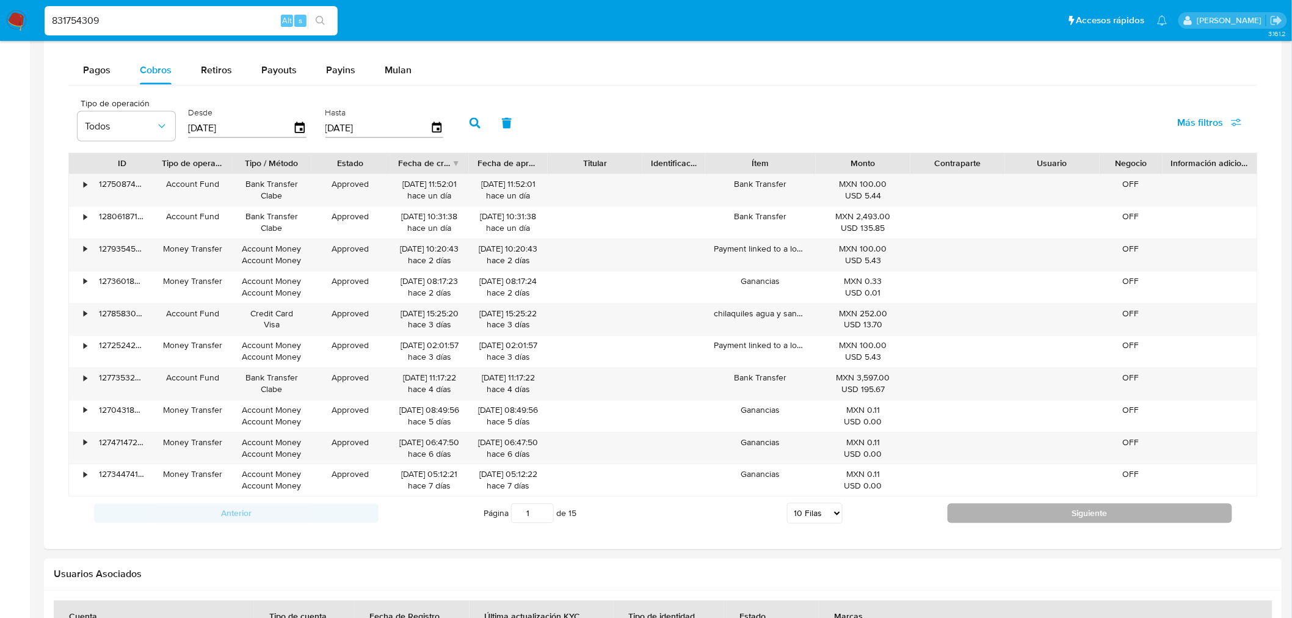
click at [1014, 520] on button "Siguiente" at bounding box center [1090, 514] width 285 height 20
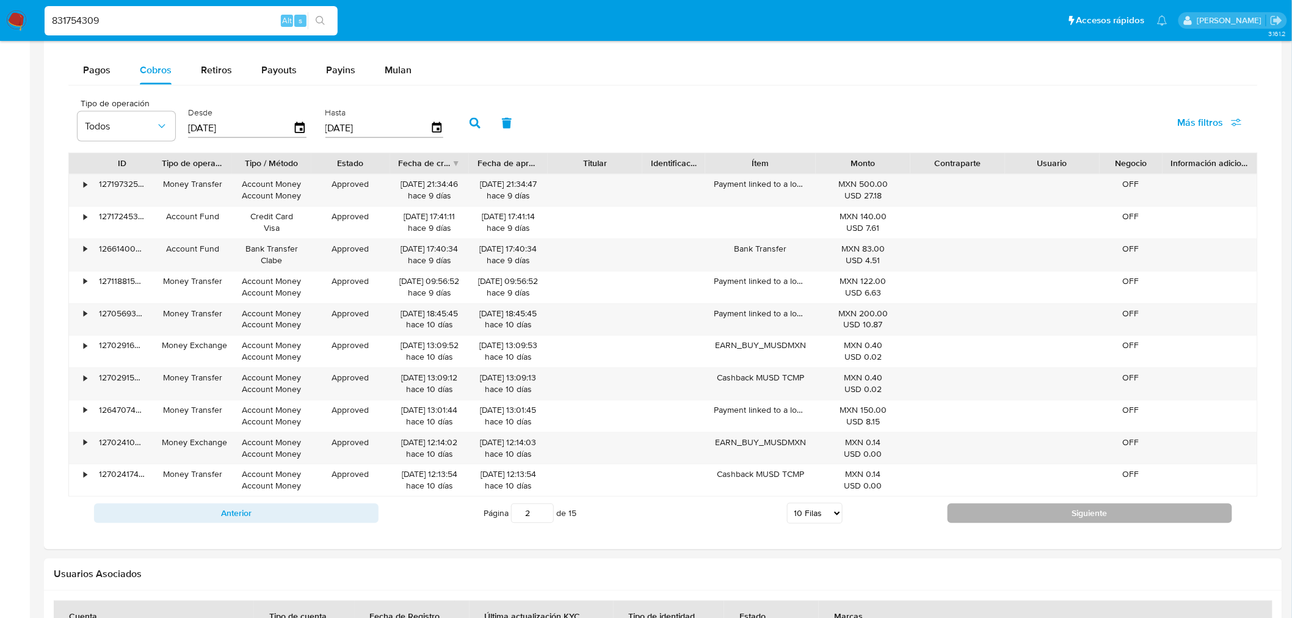
click at [1014, 520] on button "Siguiente" at bounding box center [1090, 514] width 285 height 20
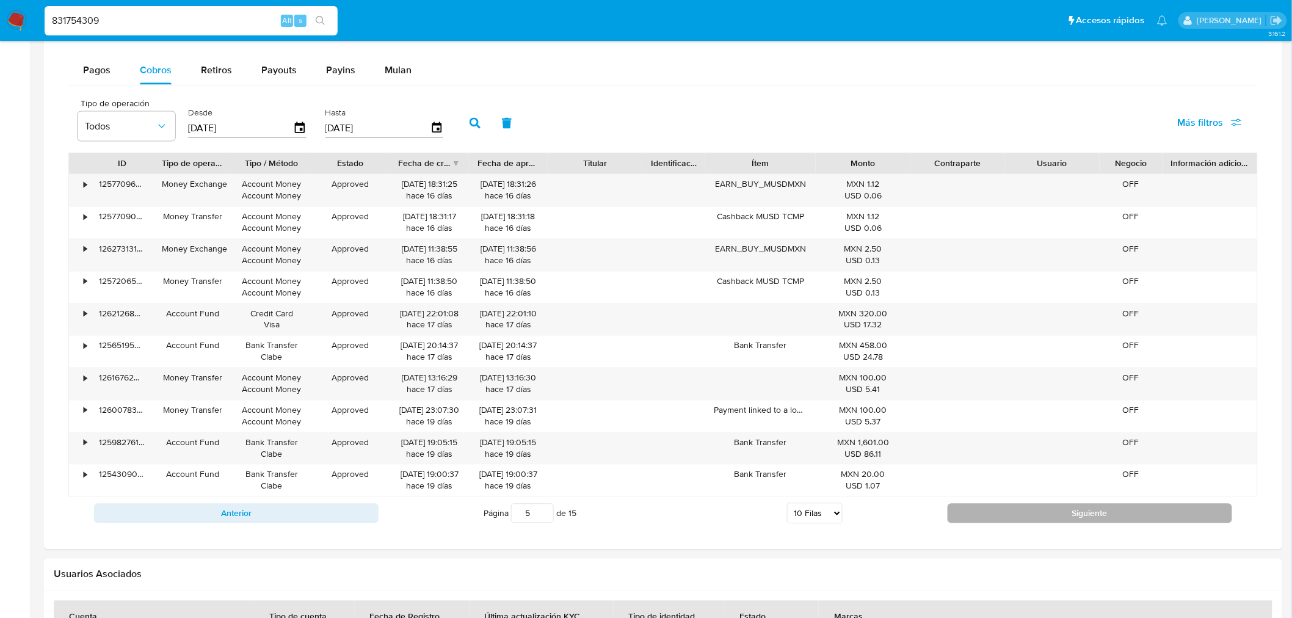
click at [1014, 520] on button "Siguiente" at bounding box center [1090, 514] width 285 height 20
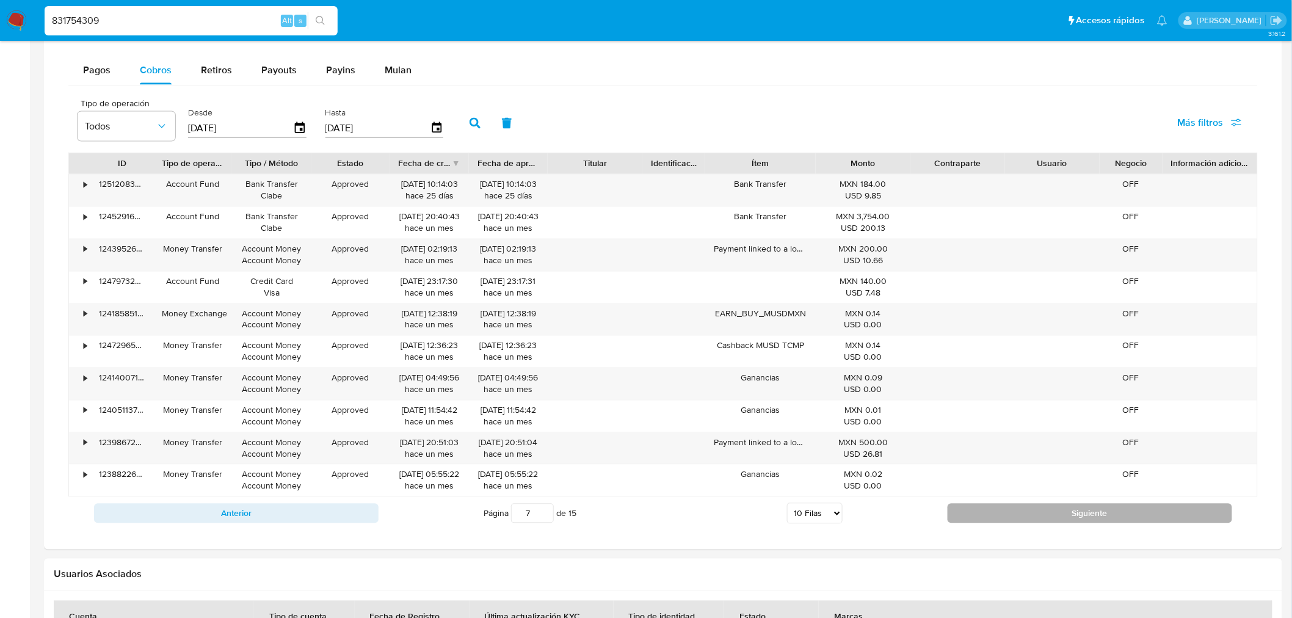
click at [1014, 520] on button "Siguiente" at bounding box center [1090, 514] width 285 height 20
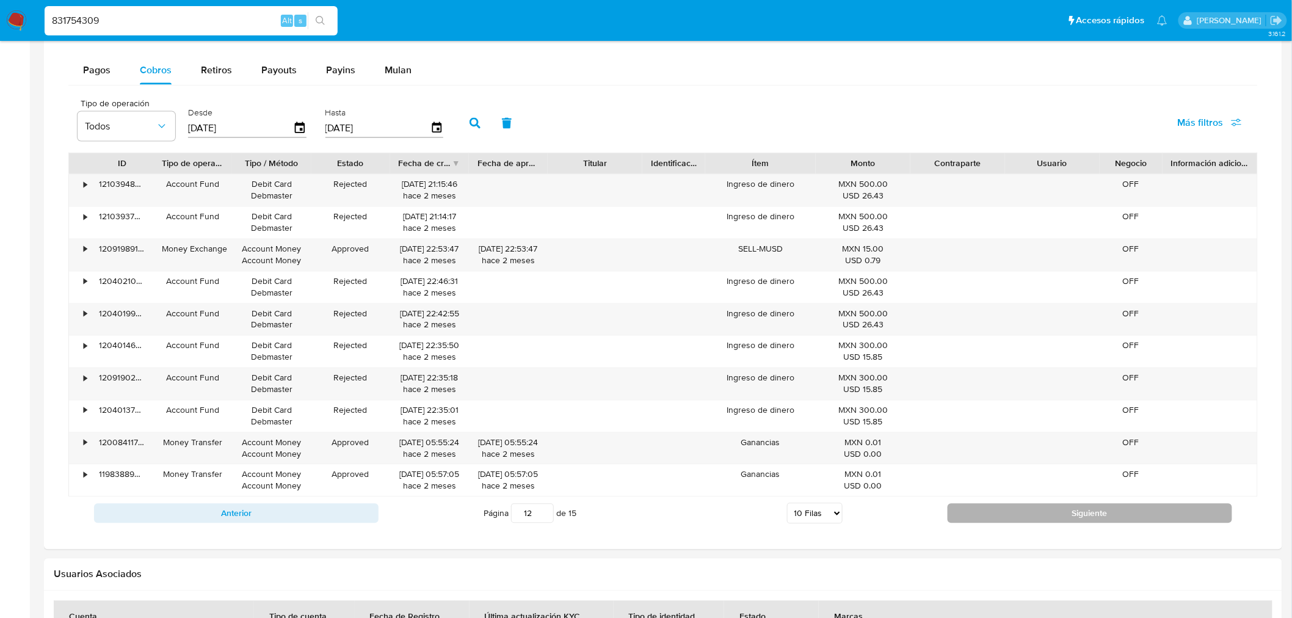
click at [1014, 520] on button "Siguiente" at bounding box center [1090, 514] width 285 height 20
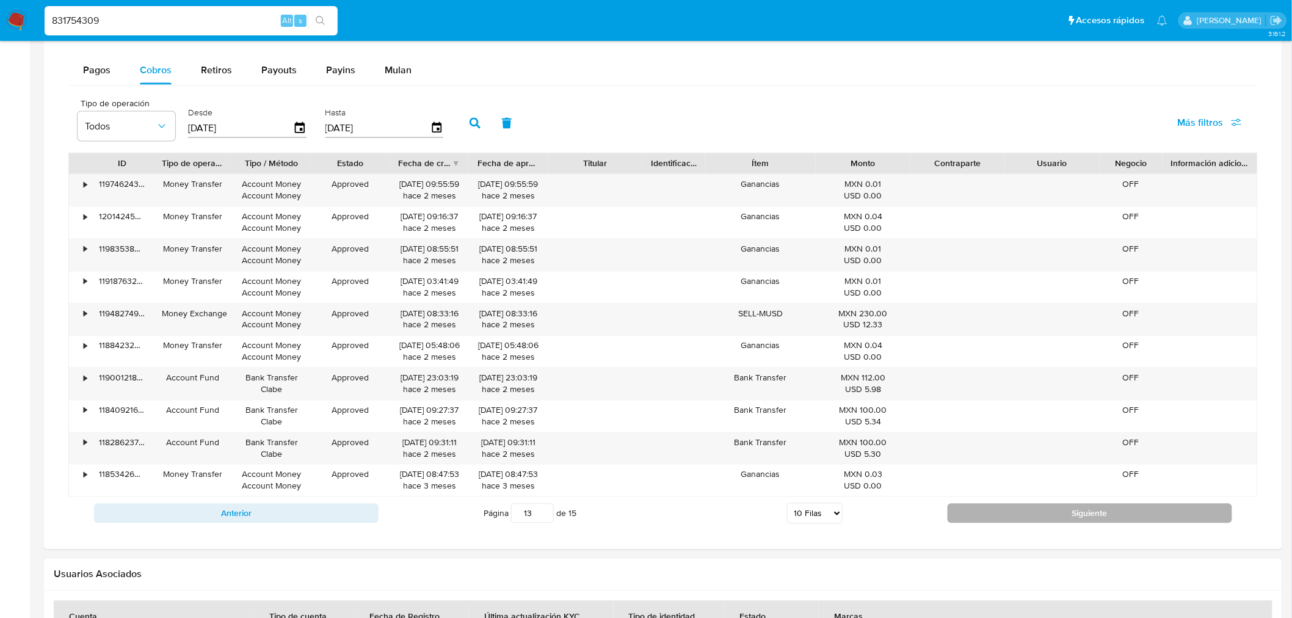
click at [1014, 520] on button "Siguiente" at bounding box center [1090, 514] width 285 height 20
type input "15"
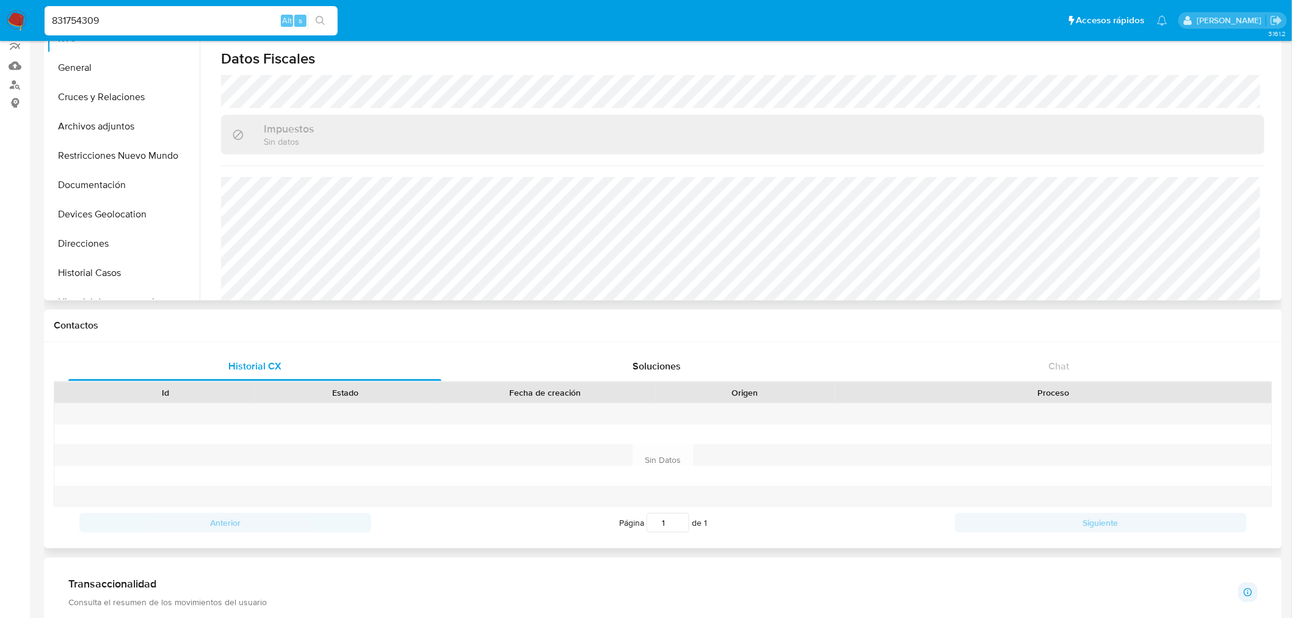
scroll to position [755, 0]
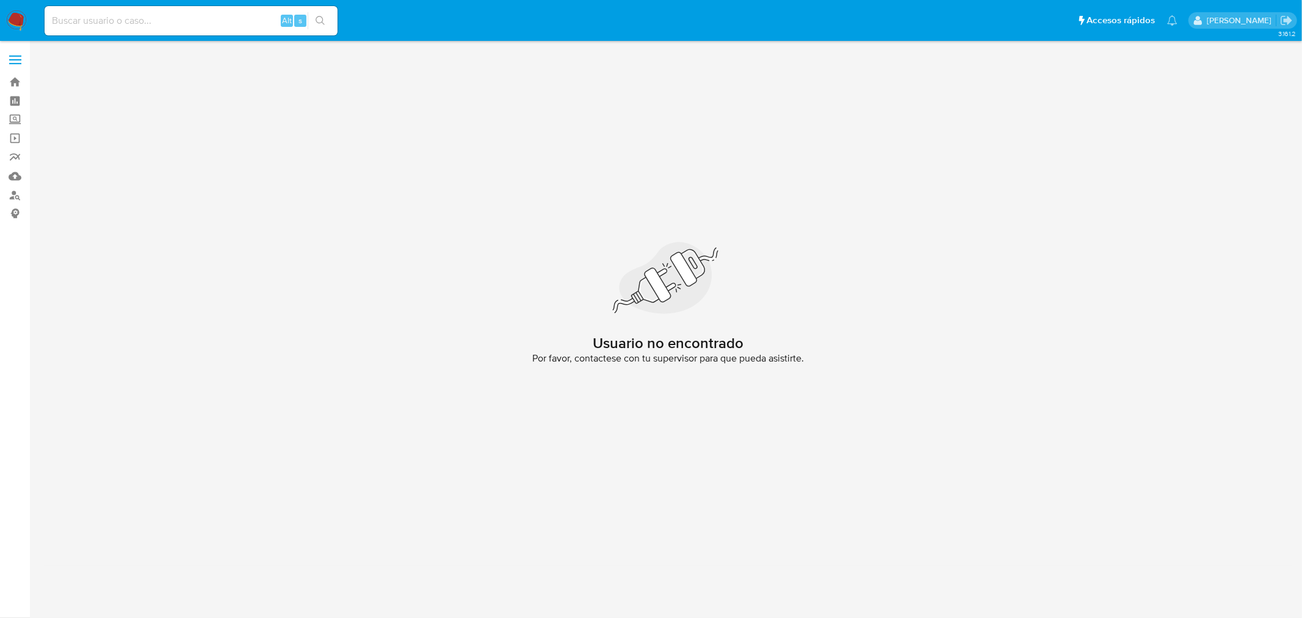
click at [147, 24] on input at bounding box center [191, 21] width 293 height 16
paste input "1995121690"
type input "1995121690"
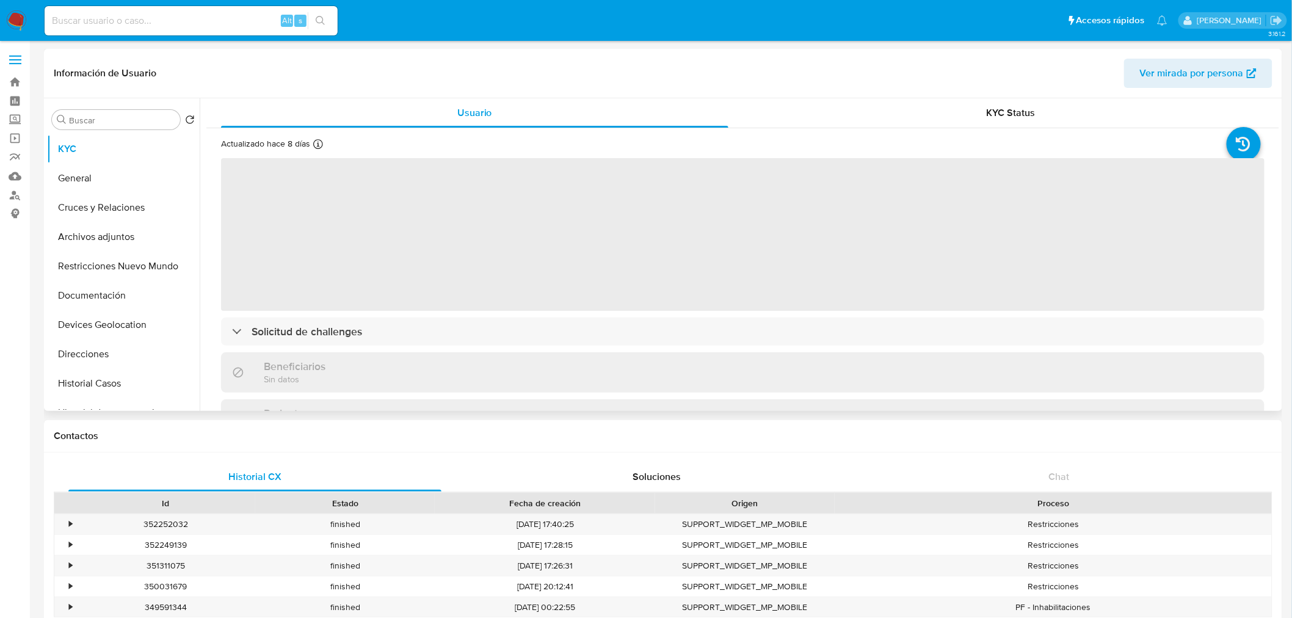
select select "10"
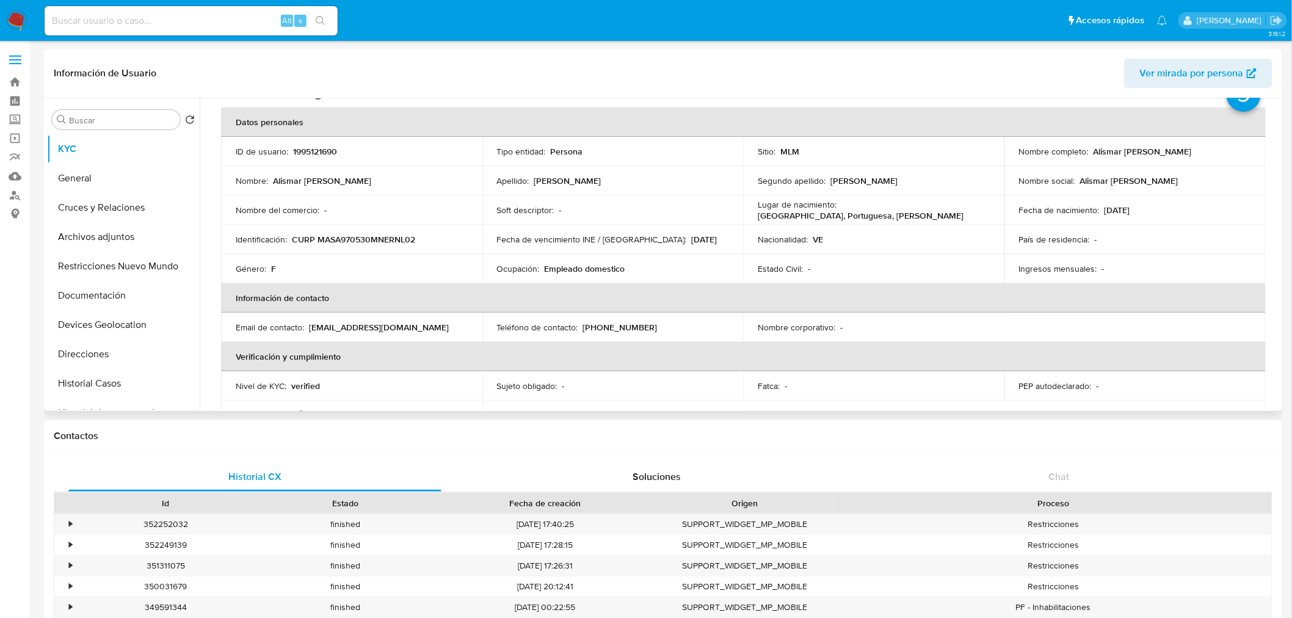
scroll to position [44, 0]
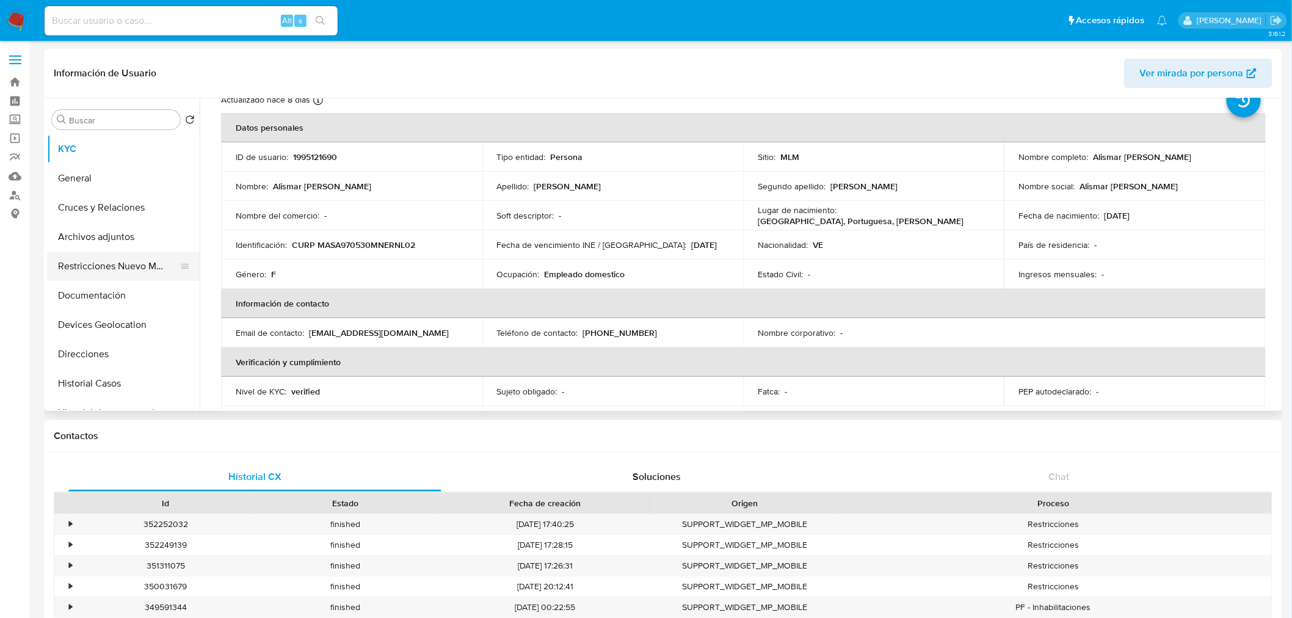
click at [105, 275] on button "Restricciones Nuevo Mundo" at bounding box center [118, 266] width 143 height 29
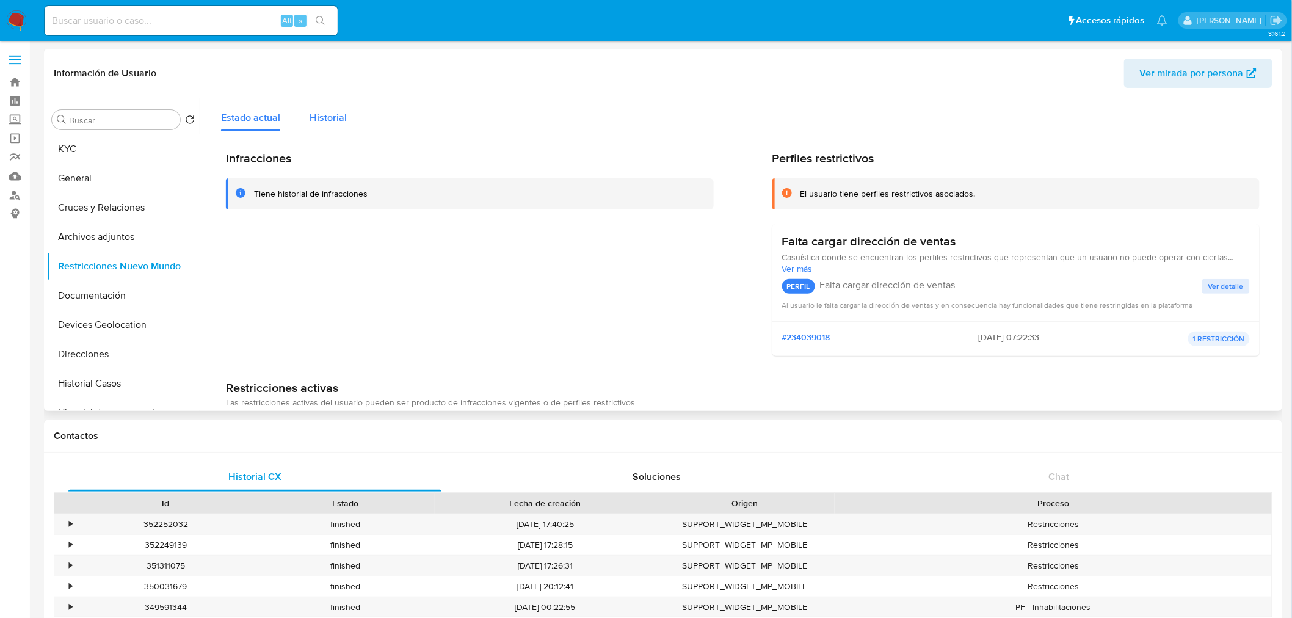
click at [330, 120] on span "Historial" at bounding box center [328, 118] width 37 height 14
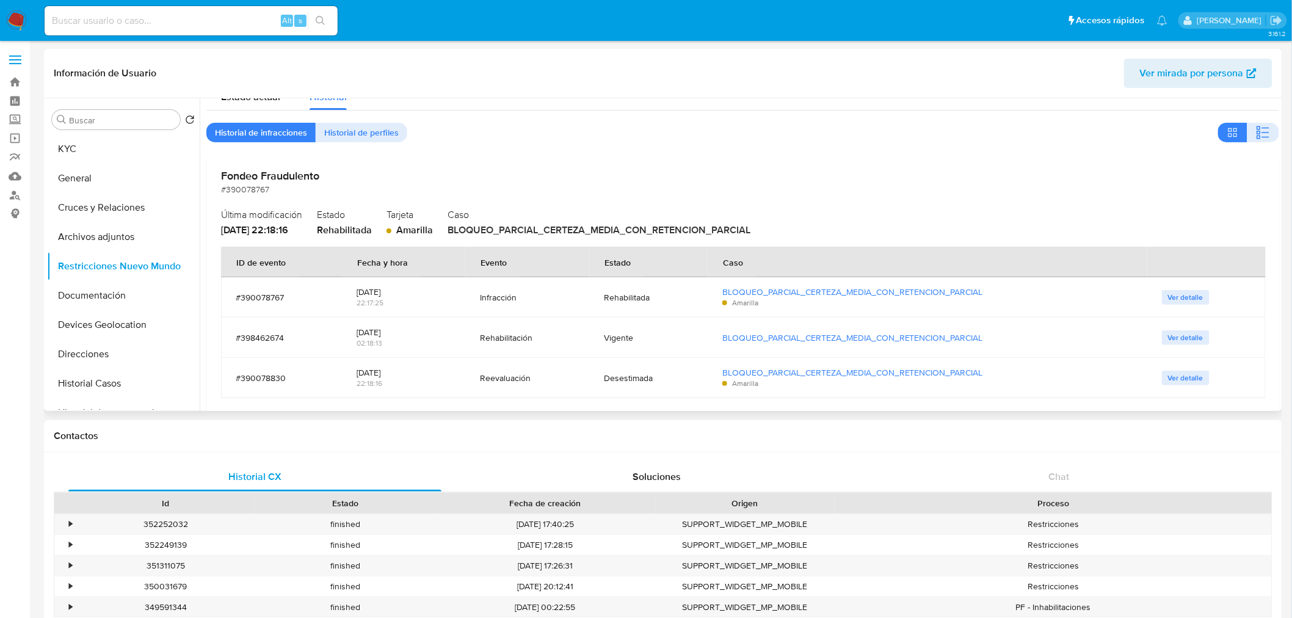
scroll to position [21, 0]
drag, startPoint x: 635, startPoint y: 339, endPoint x: 581, endPoint y: 339, distance: 53.7
click at [581, 339] on tr "#398462674 28/12/2024 02:18:13 Rehabilitación Vigente BLOQUEO_PARCIAL_CERTEZA_M…" at bounding box center [743, 337] width 1045 height 40
drag, startPoint x: 401, startPoint y: 368, endPoint x: 349, endPoint y: 375, distance: 52.4
click at [349, 375] on td "28/10/2024 22:18:16" at bounding box center [403, 377] width 123 height 40
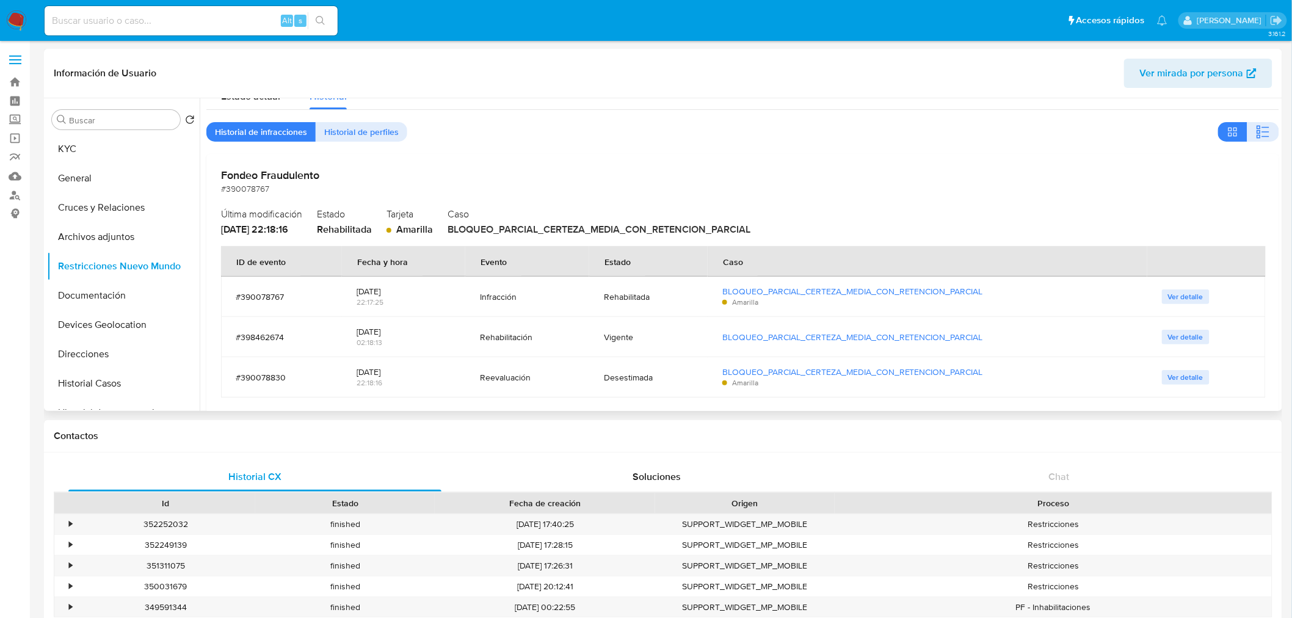
drag, startPoint x: 401, startPoint y: 332, endPoint x: 349, endPoint y: 331, distance: 51.3
click at [349, 331] on td "28/12/2024 02:18:13" at bounding box center [403, 337] width 123 height 40
drag, startPoint x: 307, startPoint y: 179, endPoint x: 175, endPoint y: 180, distance: 131.9
click at [175, 180] on div "Buscar Volver al orden por defecto KYC General Cruces y Relaciones Archivos adj…" at bounding box center [663, 254] width 1232 height 313
click at [1171, 341] on span "Ver detalle" at bounding box center [1185, 337] width 35 height 12
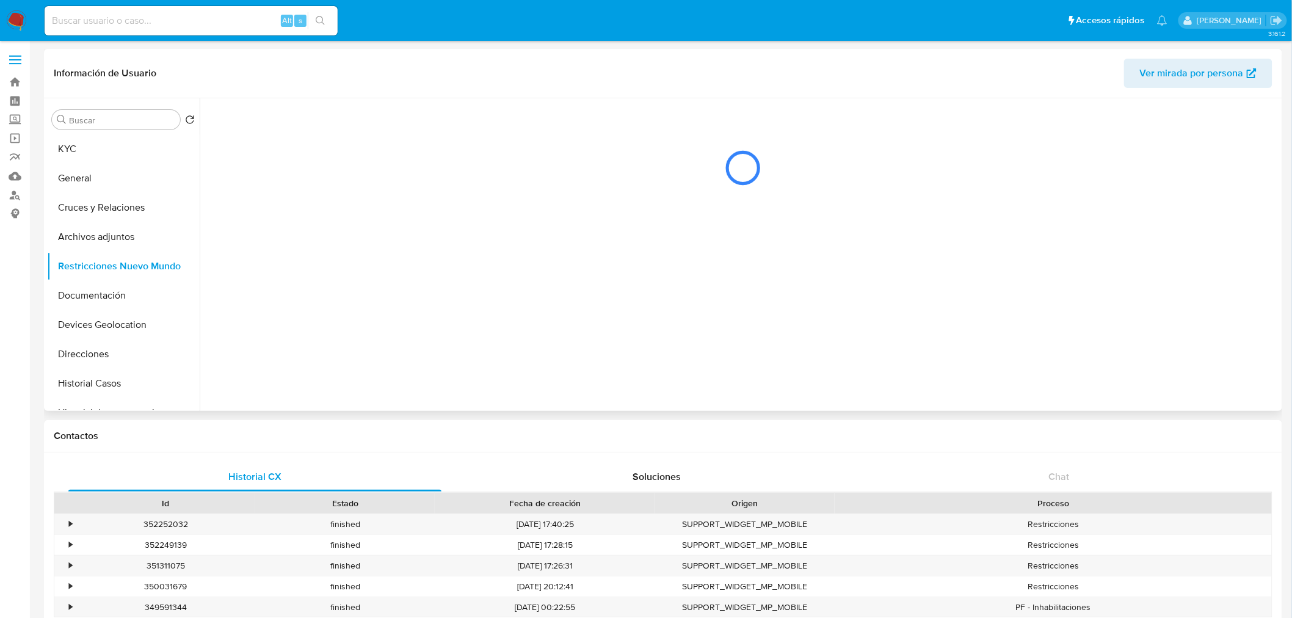
scroll to position [0, 0]
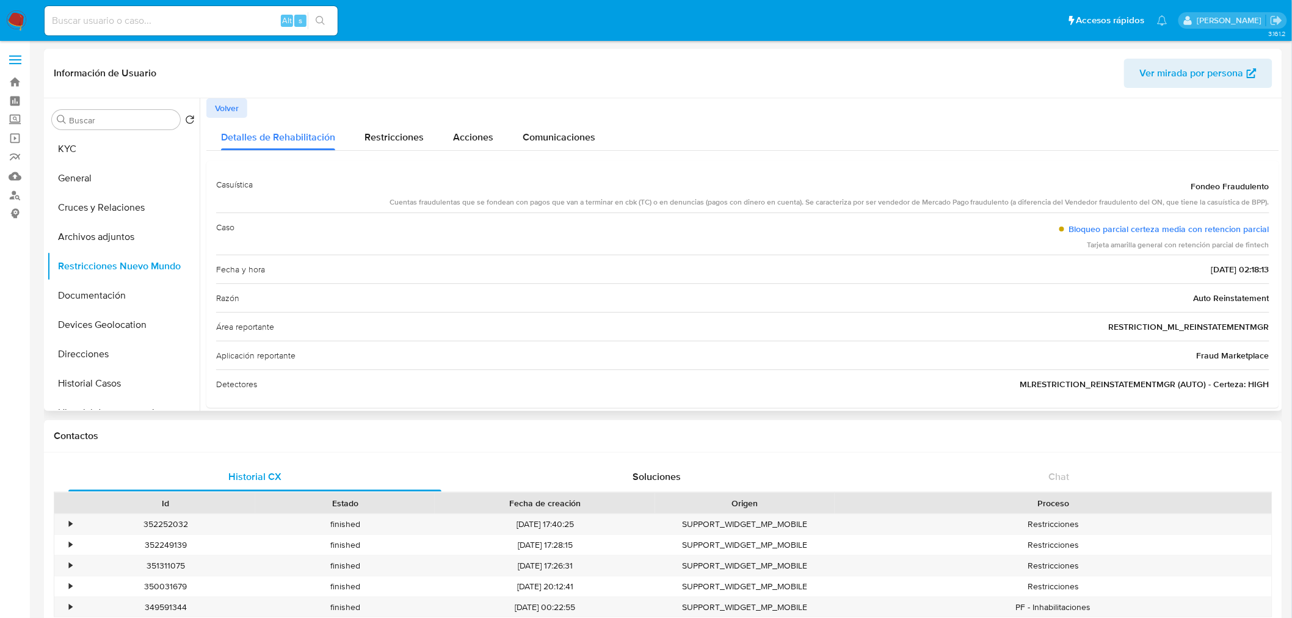
click at [886, 288] on div "Razón Auto Reinstatement" at bounding box center [742, 297] width 1053 height 29
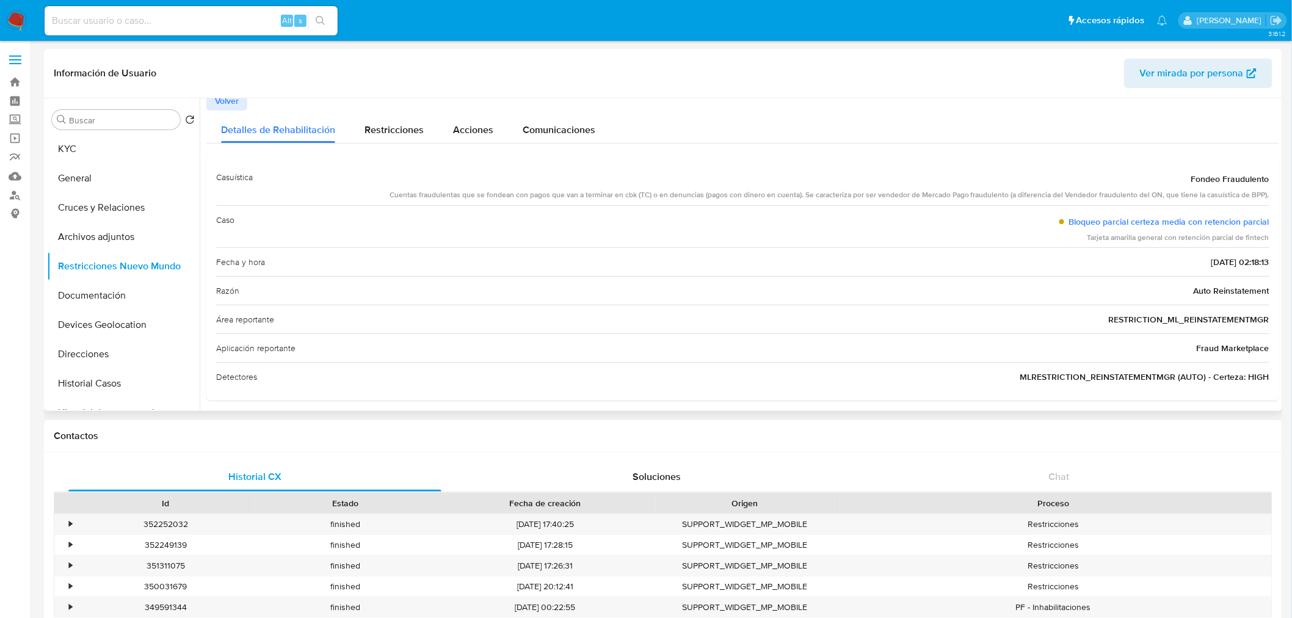
scroll to position [13, 0]
drag, startPoint x: 1192, startPoint y: 340, endPoint x: 1275, endPoint y: 347, distance: 82.7
click at [1275, 347] on div at bounding box center [740, 254] width 1080 height 313
click at [398, 118] on span "Restricciones" at bounding box center [394, 124] width 59 height 14
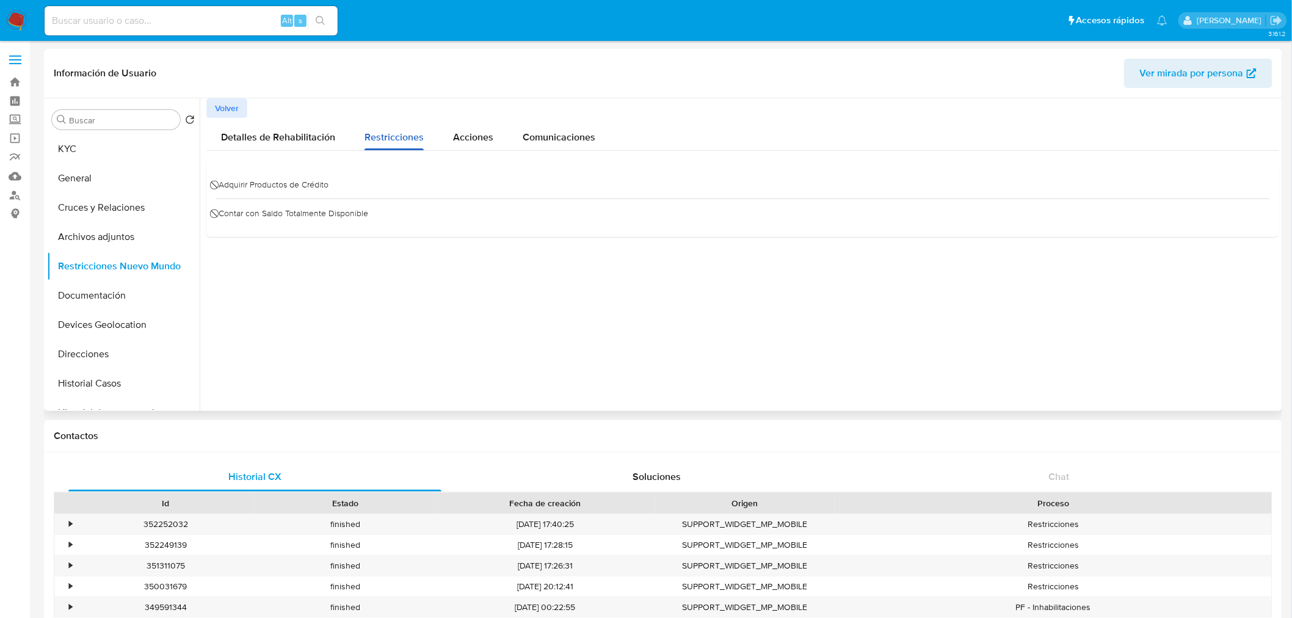
scroll to position [0, 0]
click at [119, 255] on button "Restricciones Nuevo Mundo" at bounding box center [118, 266] width 143 height 29
drag, startPoint x: 119, startPoint y: 255, endPoint x: 221, endPoint y: 101, distance: 184.1
click at [221, 101] on div "Buscar Volver al orden por defecto KYC General Cruces y Relaciones Archivos adj…" at bounding box center [663, 254] width 1232 height 313
click at [221, 101] on span "Volver" at bounding box center [227, 108] width 24 height 17
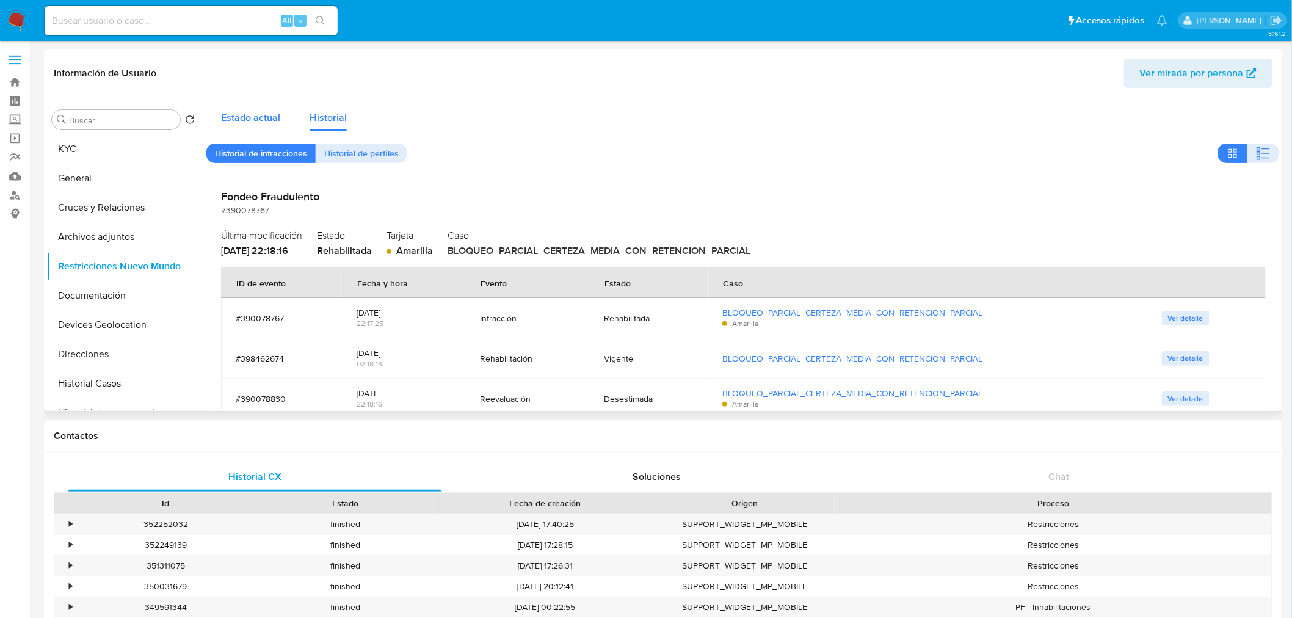
click at [254, 111] on span "Estado actual" at bounding box center [250, 118] width 59 height 14
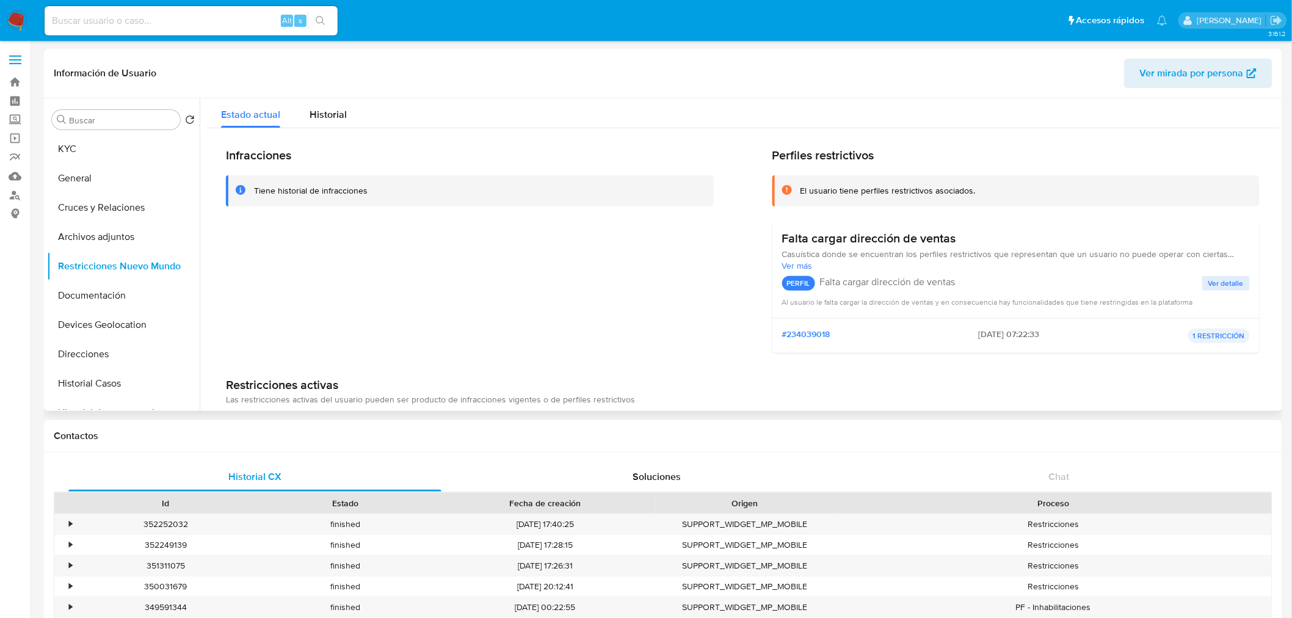
scroll to position [4, 0]
click at [147, 14] on input at bounding box center [191, 21] width 293 height 16
paste input "2353518542"
type input "2353518542"
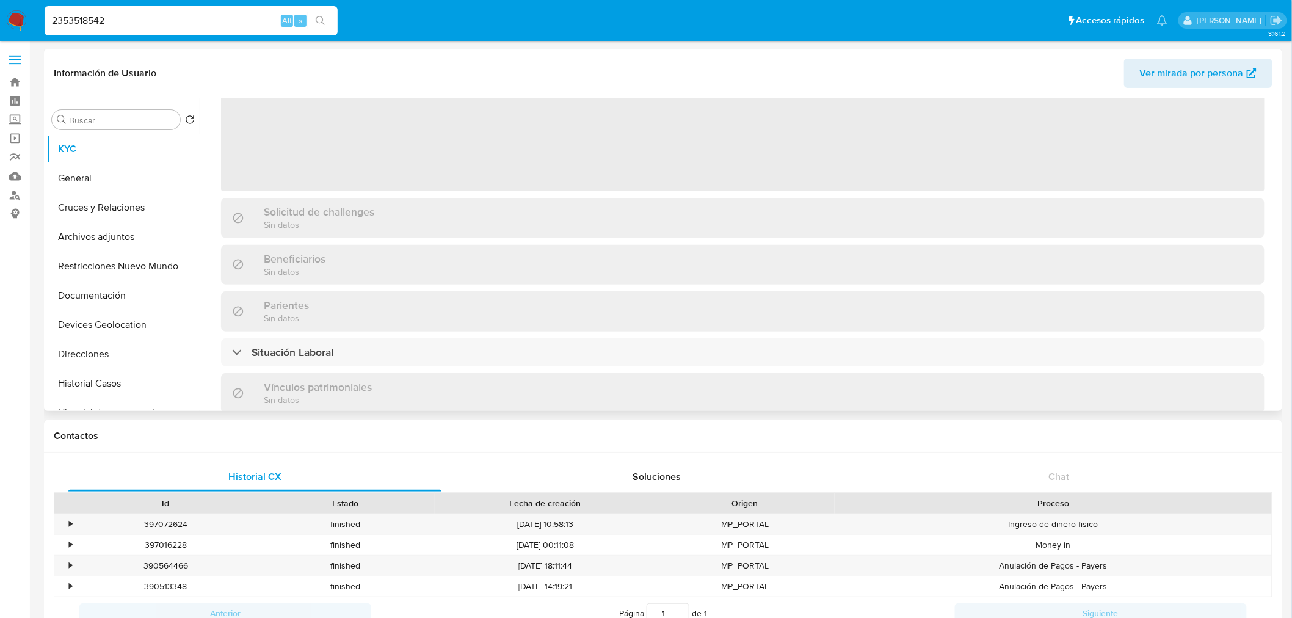
select select "10"
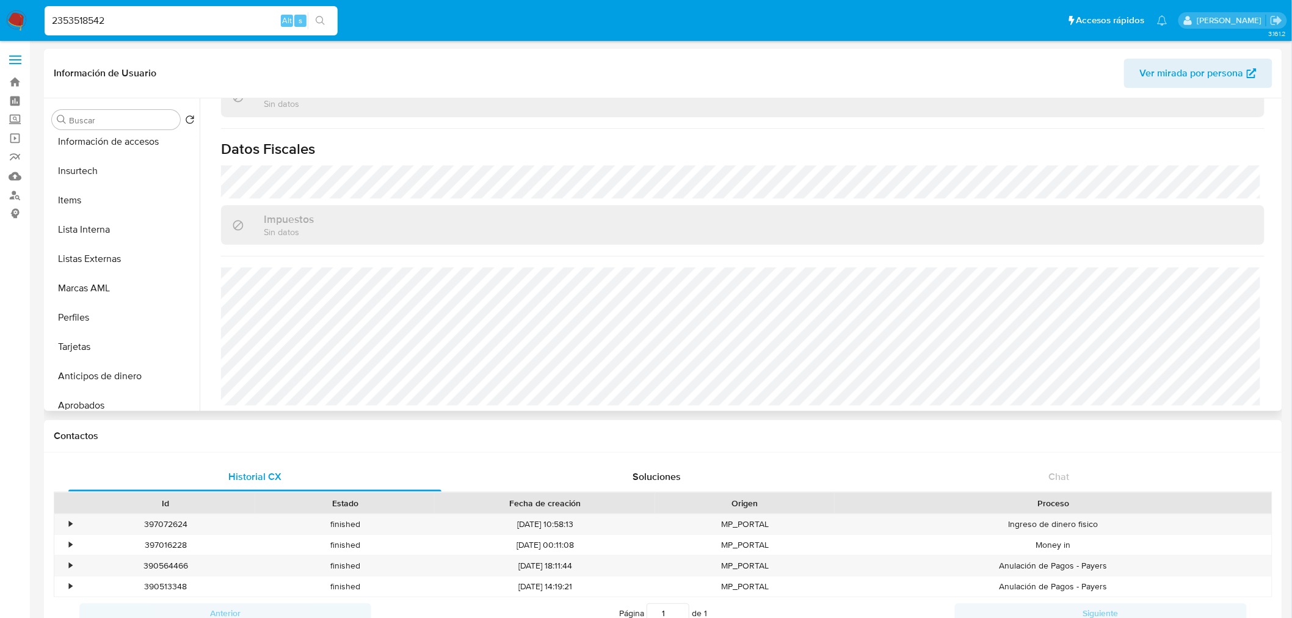
scroll to position [548, 0]
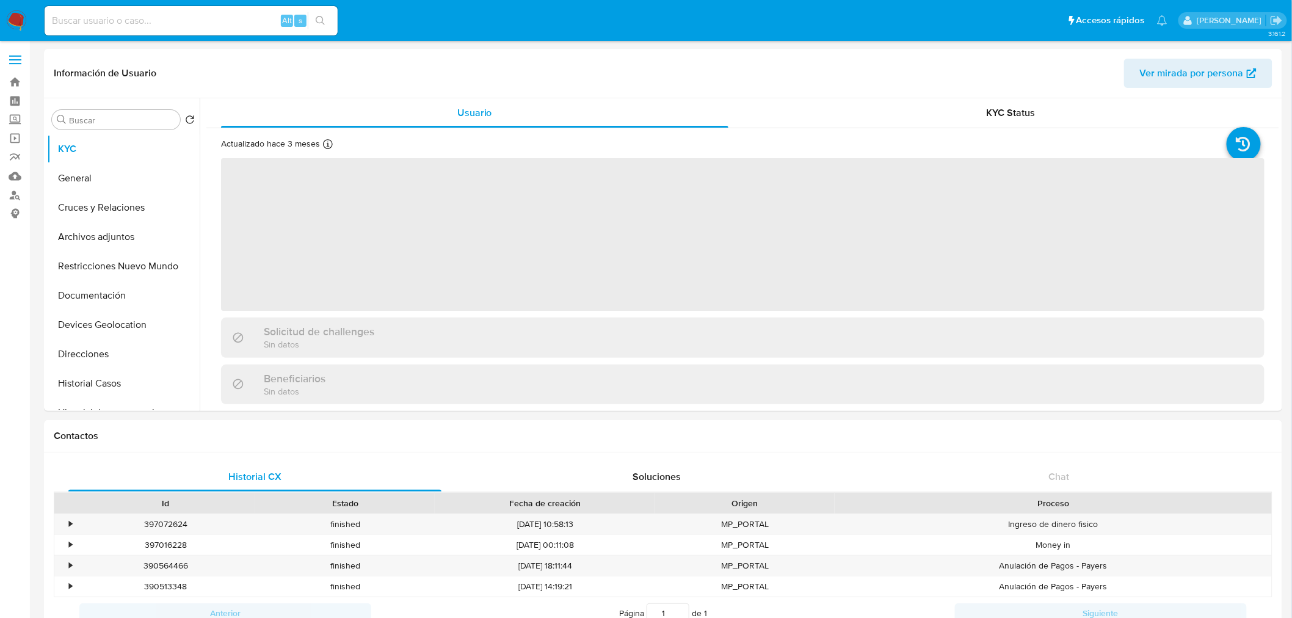
select select "10"
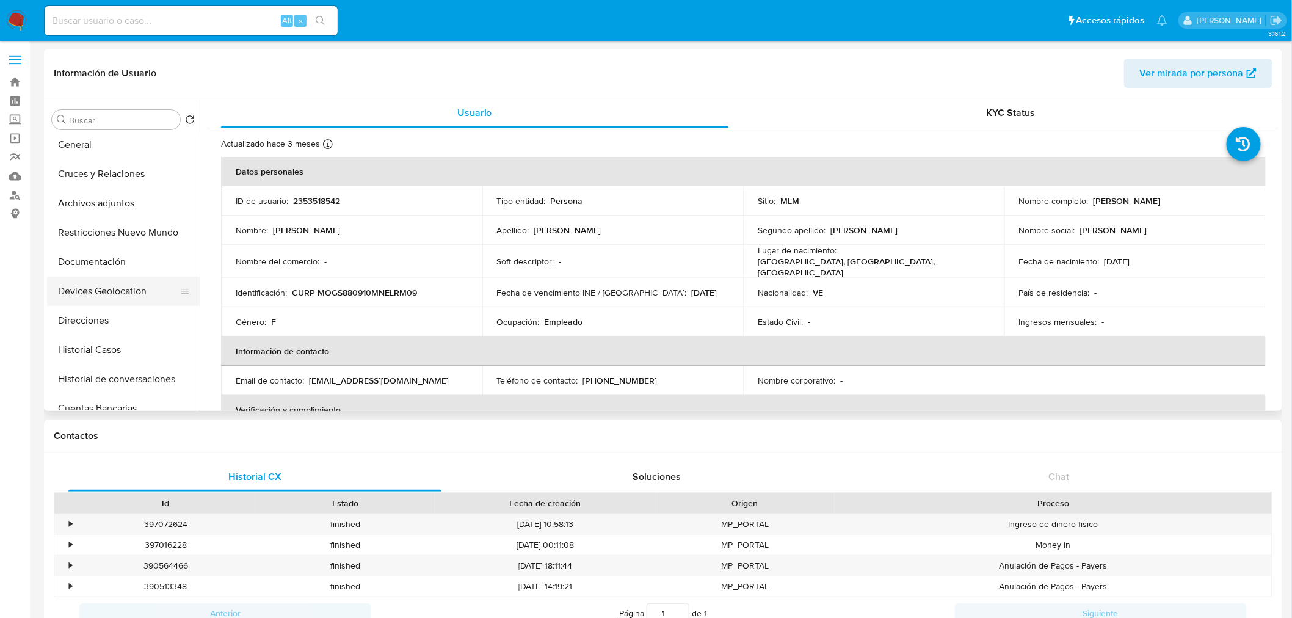
scroll to position [35, 0]
click at [108, 371] on button "Historial de conversaciones" at bounding box center [118, 377] width 143 height 29
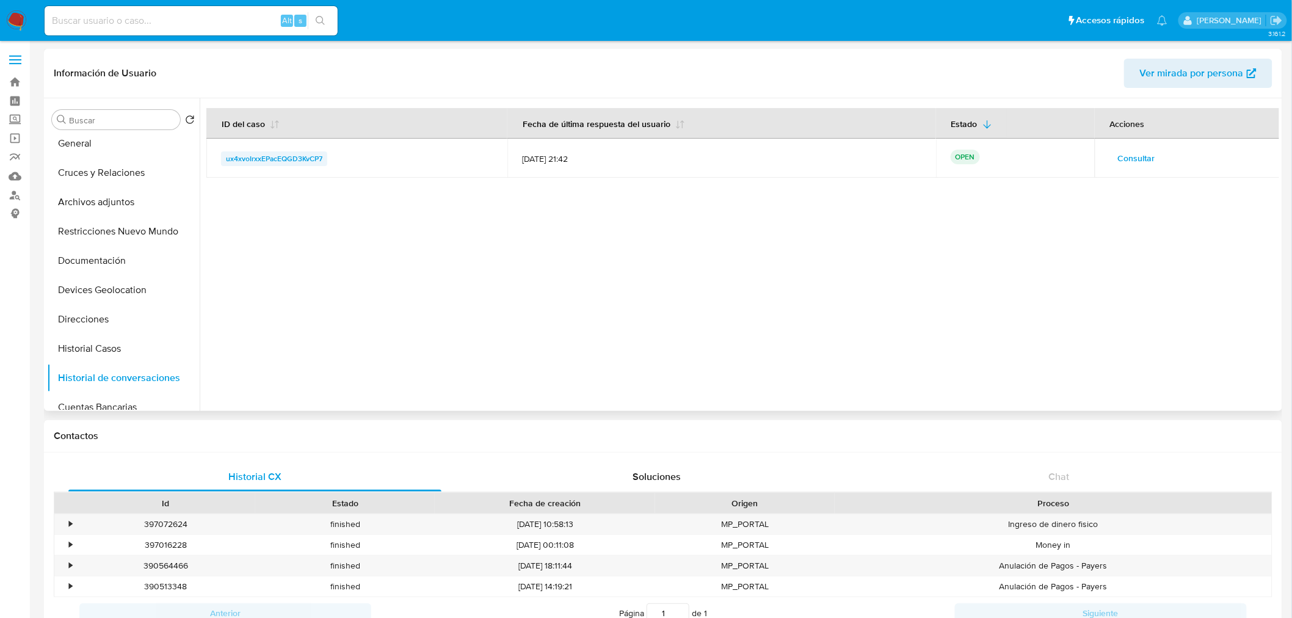
click at [288, 159] on span "ux4xvoIrxxEPacEQGD3KvCP7" at bounding box center [274, 158] width 96 height 15
click at [21, 25] on img at bounding box center [16, 20] width 21 height 21
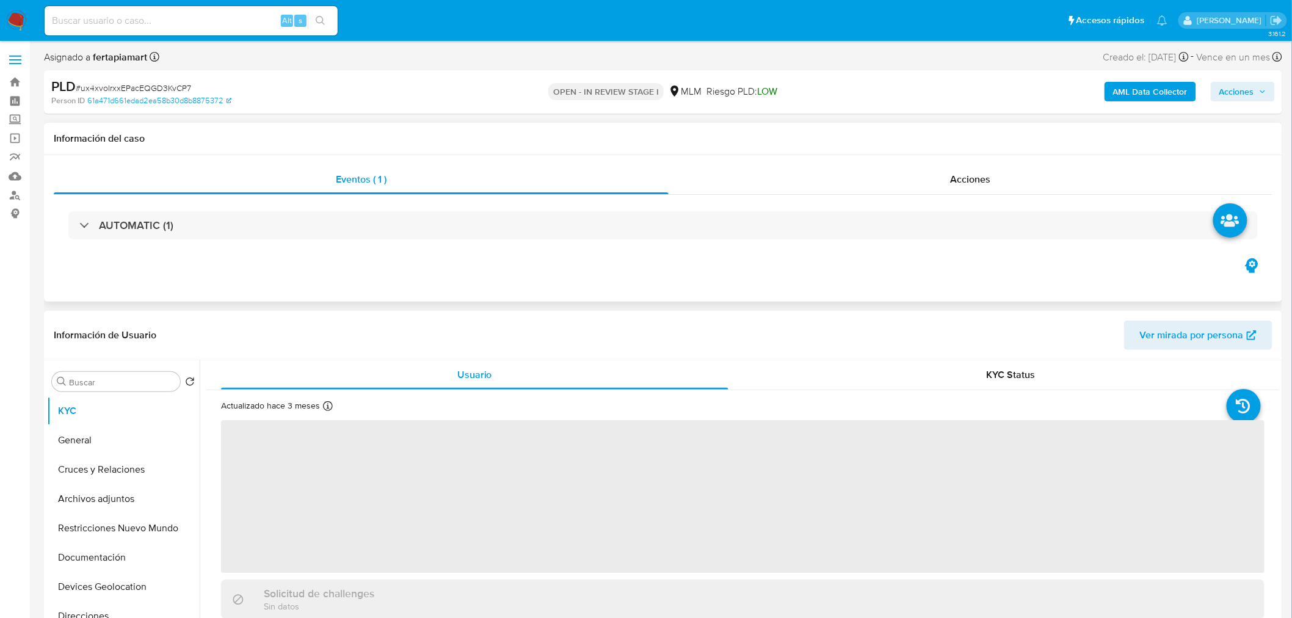
select select "10"
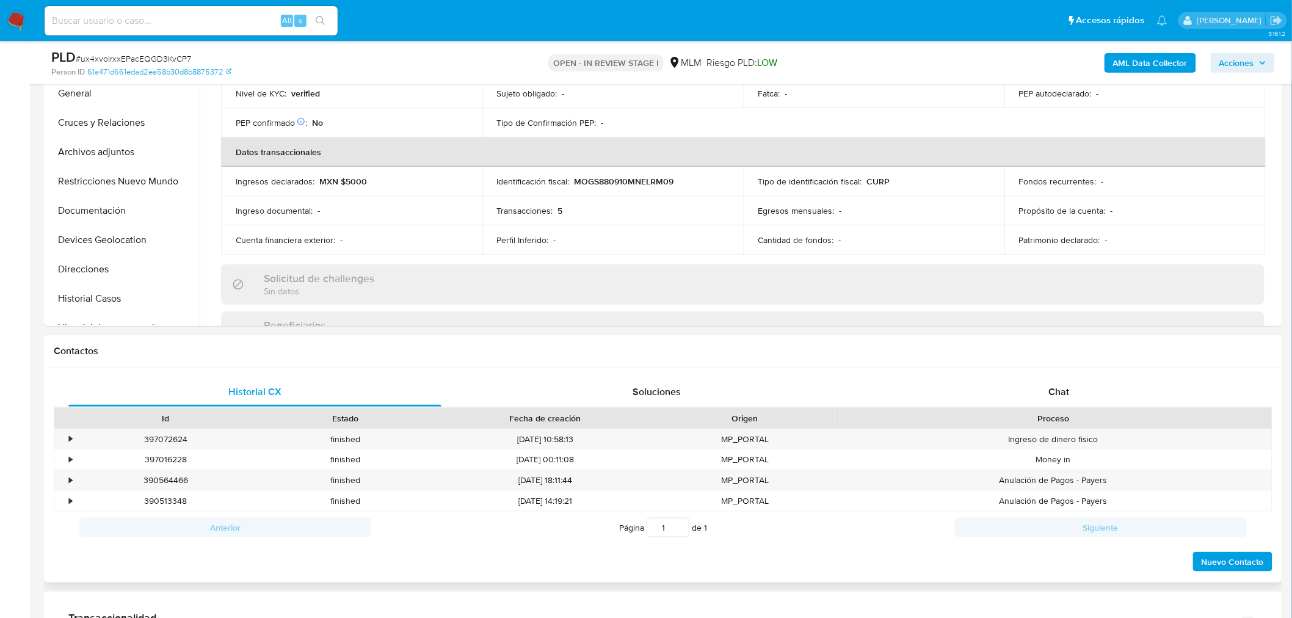
scroll to position [304, 0]
drag, startPoint x: 1056, startPoint y: 374, endPoint x: 1054, endPoint y: 386, distance: 11.7
click at [1054, 386] on div "Historial CX Soluciones Chat Id Estado Fecha de creación Origen Proceso • 39707…" at bounding box center [663, 475] width 1238 height 216
click at [1054, 386] on span "Chat" at bounding box center [1059, 391] width 21 height 14
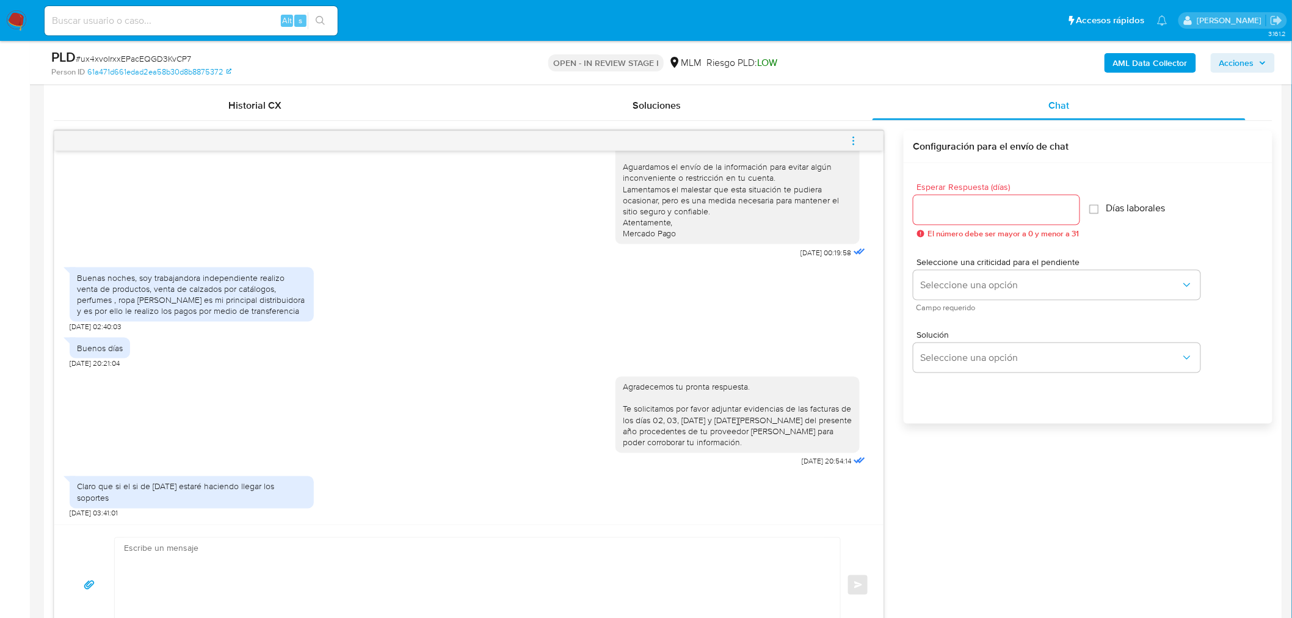
scroll to position [605, 0]
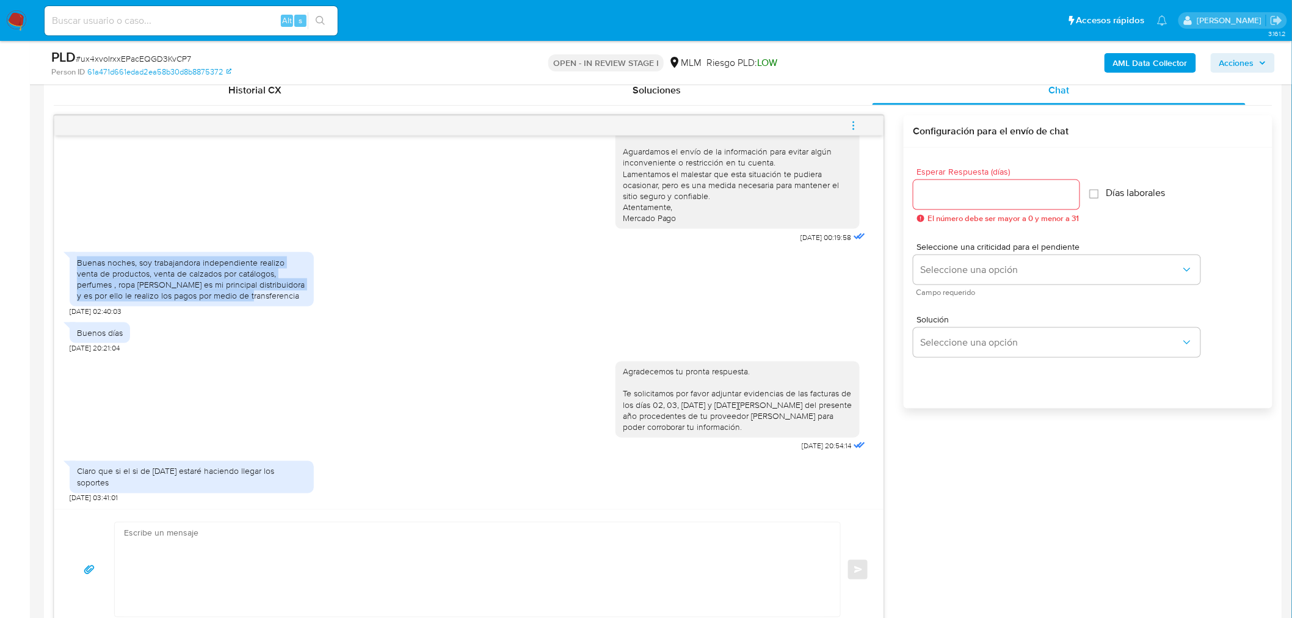
drag, startPoint x: 79, startPoint y: 252, endPoint x: 228, endPoint y: 285, distance: 152.5
click at [228, 285] on div "Buenas noches, soy trabajandora independiente realizo venta de productos, venta…" at bounding box center [192, 279] width 230 height 45
click at [246, 283] on div "Buenas noches, soy trabajandora independiente realizo venta de productos, venta…" at bounding box center [192, 279] width 230 height 45
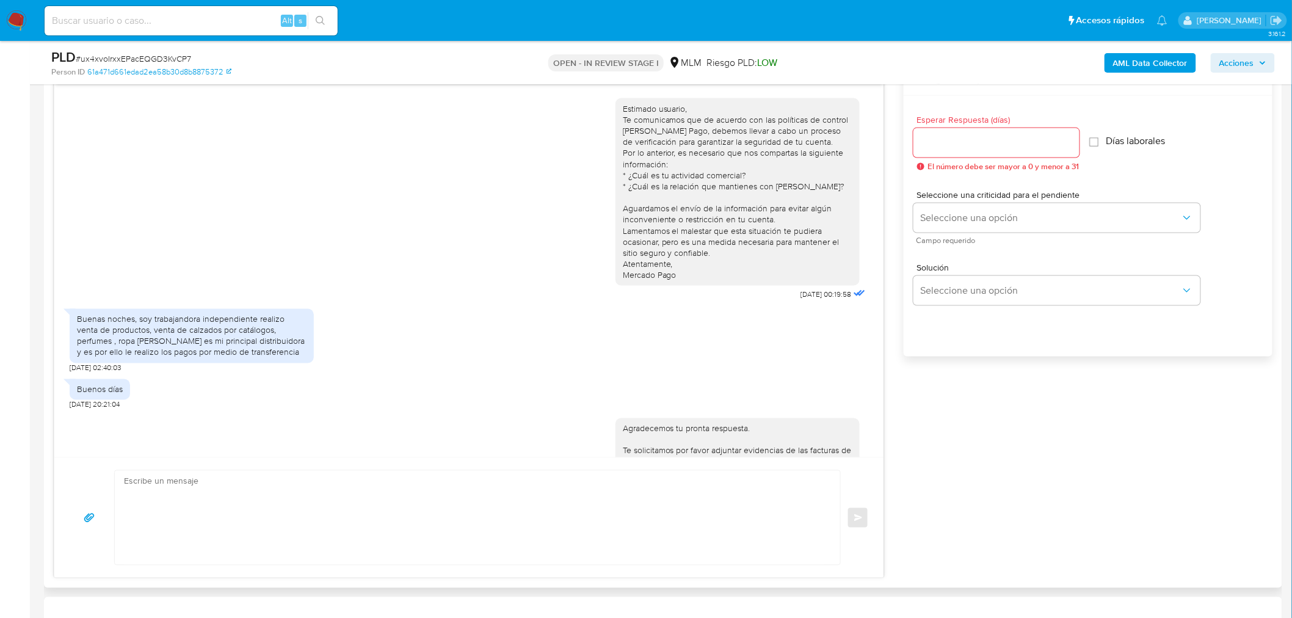
scroll to position [130, 0]
